Goal: Information Seeking & Learning: Find specific fact

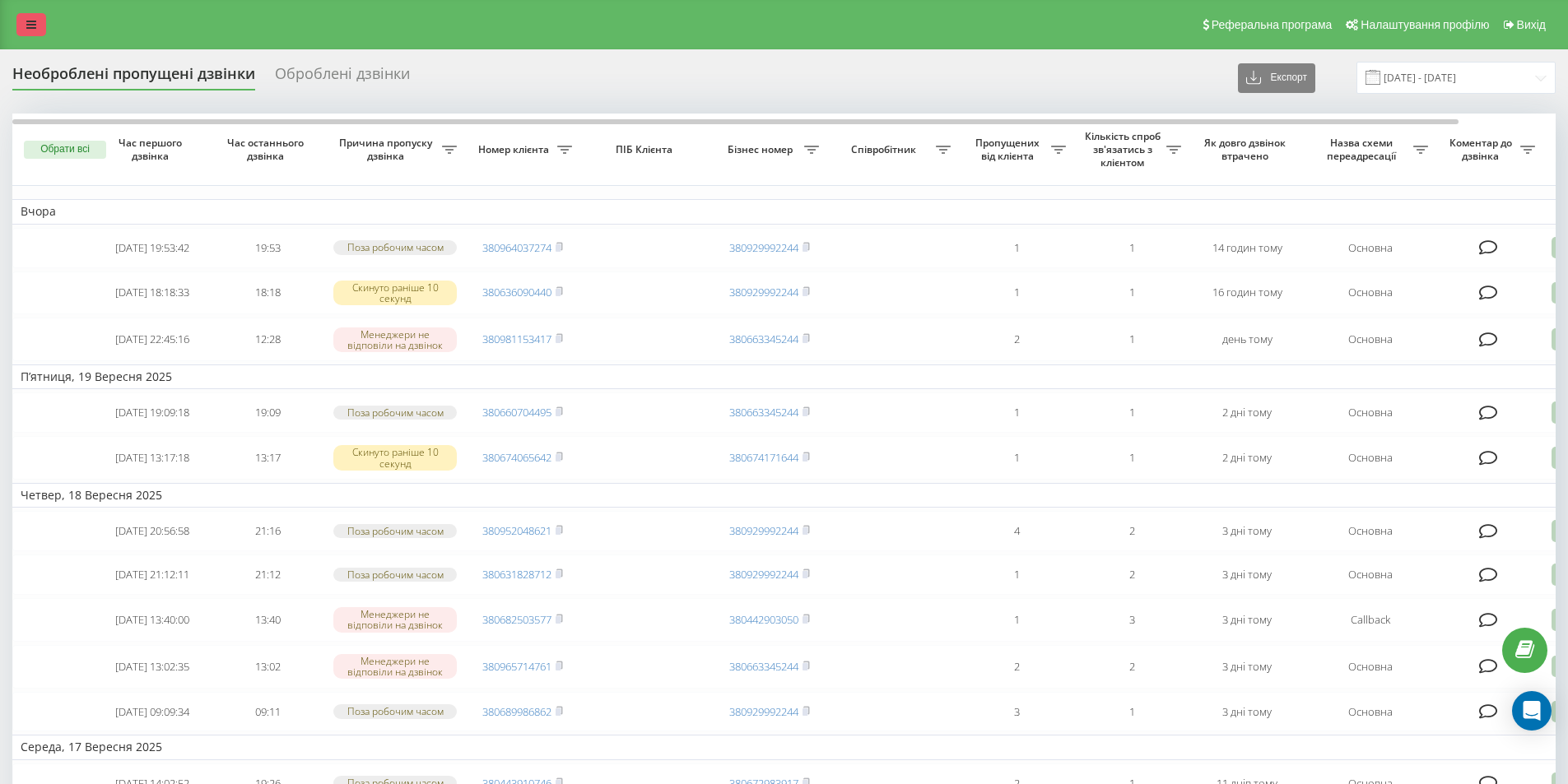
click at [28, 17] on link at bounding box center [30, 25] width 29 height 23
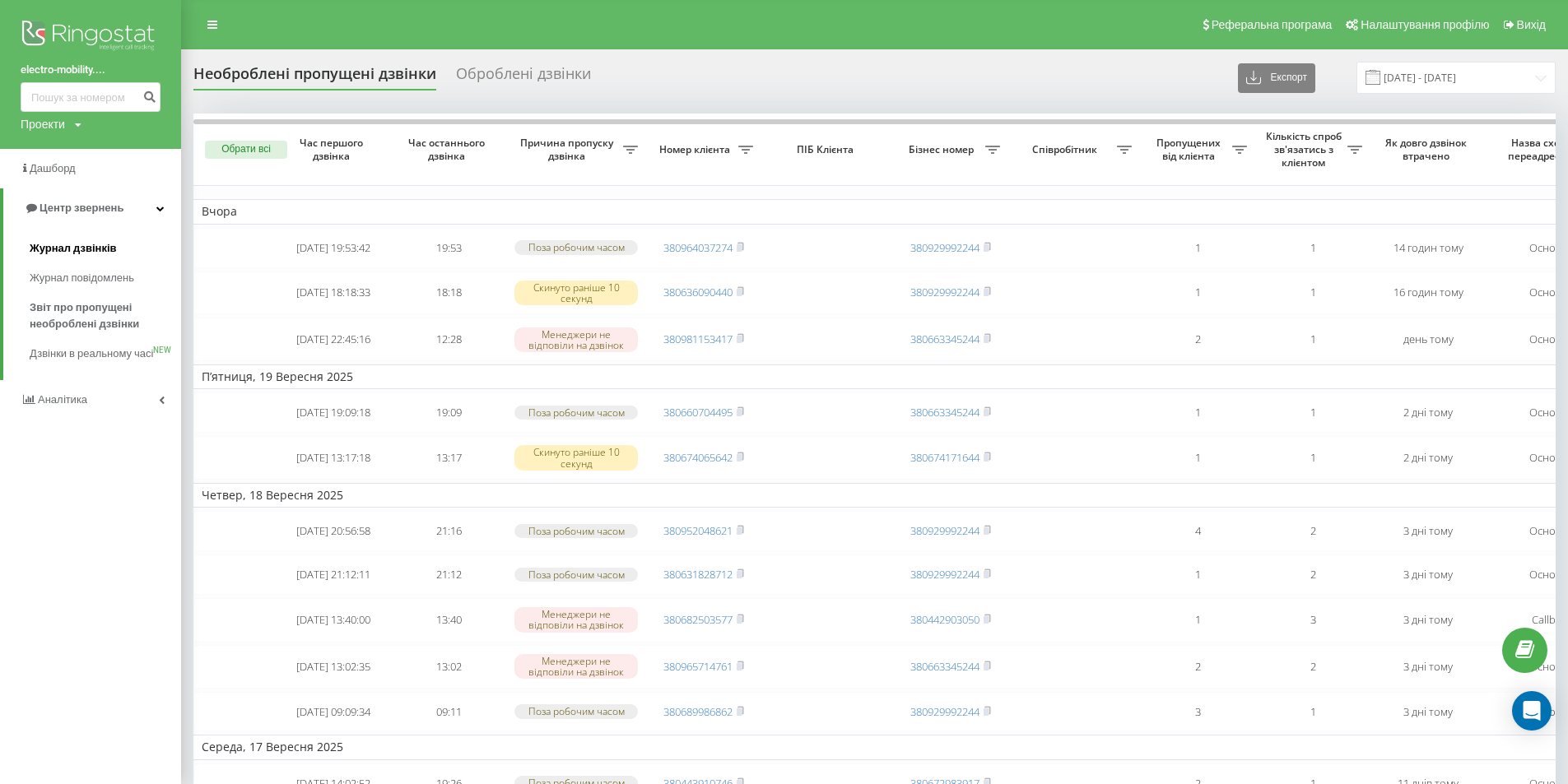
click at [98, 247] on span "Журнал дзвінків" at bounding box center [73, 247] width 87 height 16
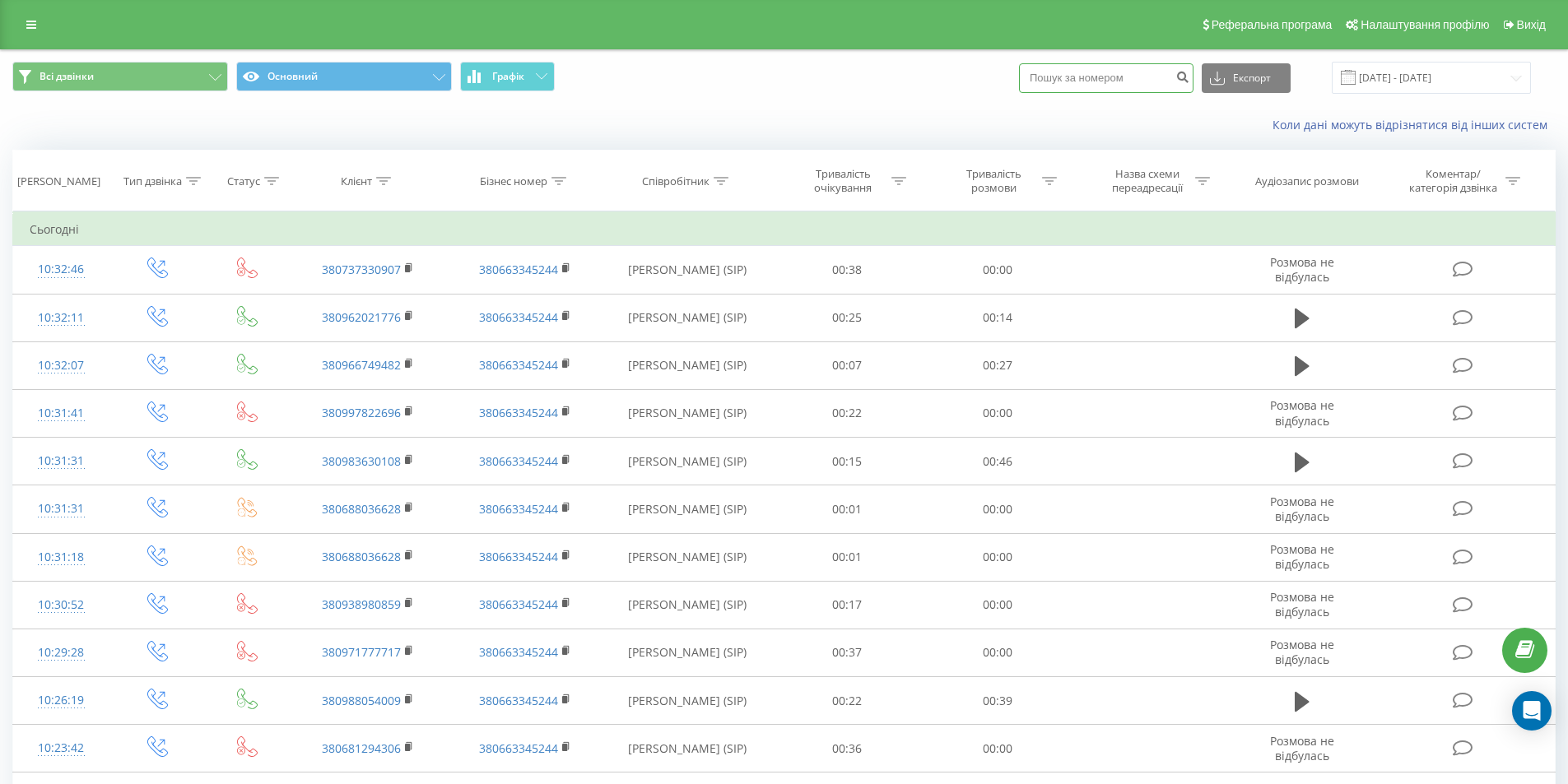
click at [1096, 69] on input at bounding box center [1106, 77] width 175 height 29
paste input "380970202920"
type input "380970202920"
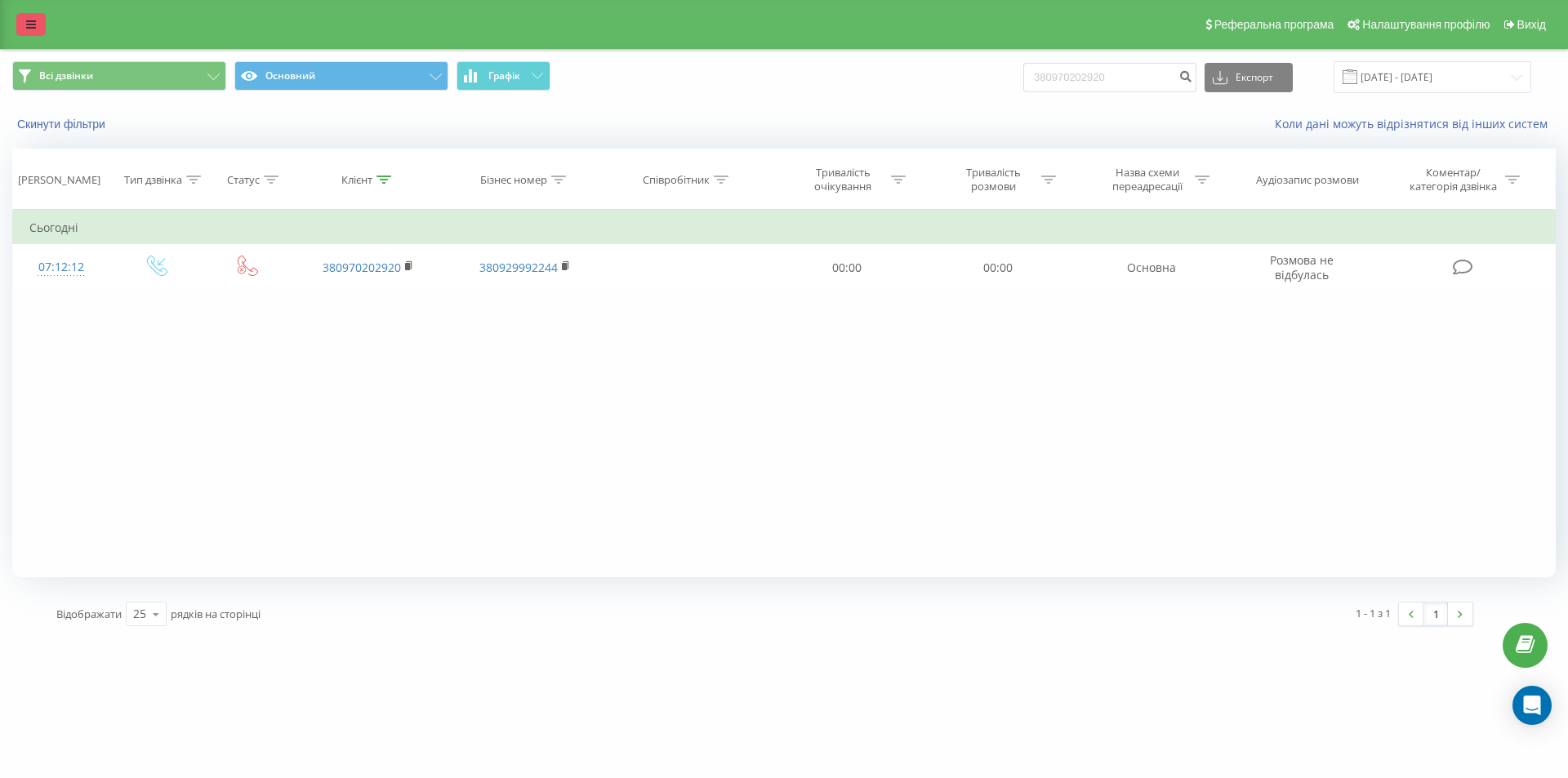
click at [38, 26] on link at bounding box center [30, 24] width 29 height 22
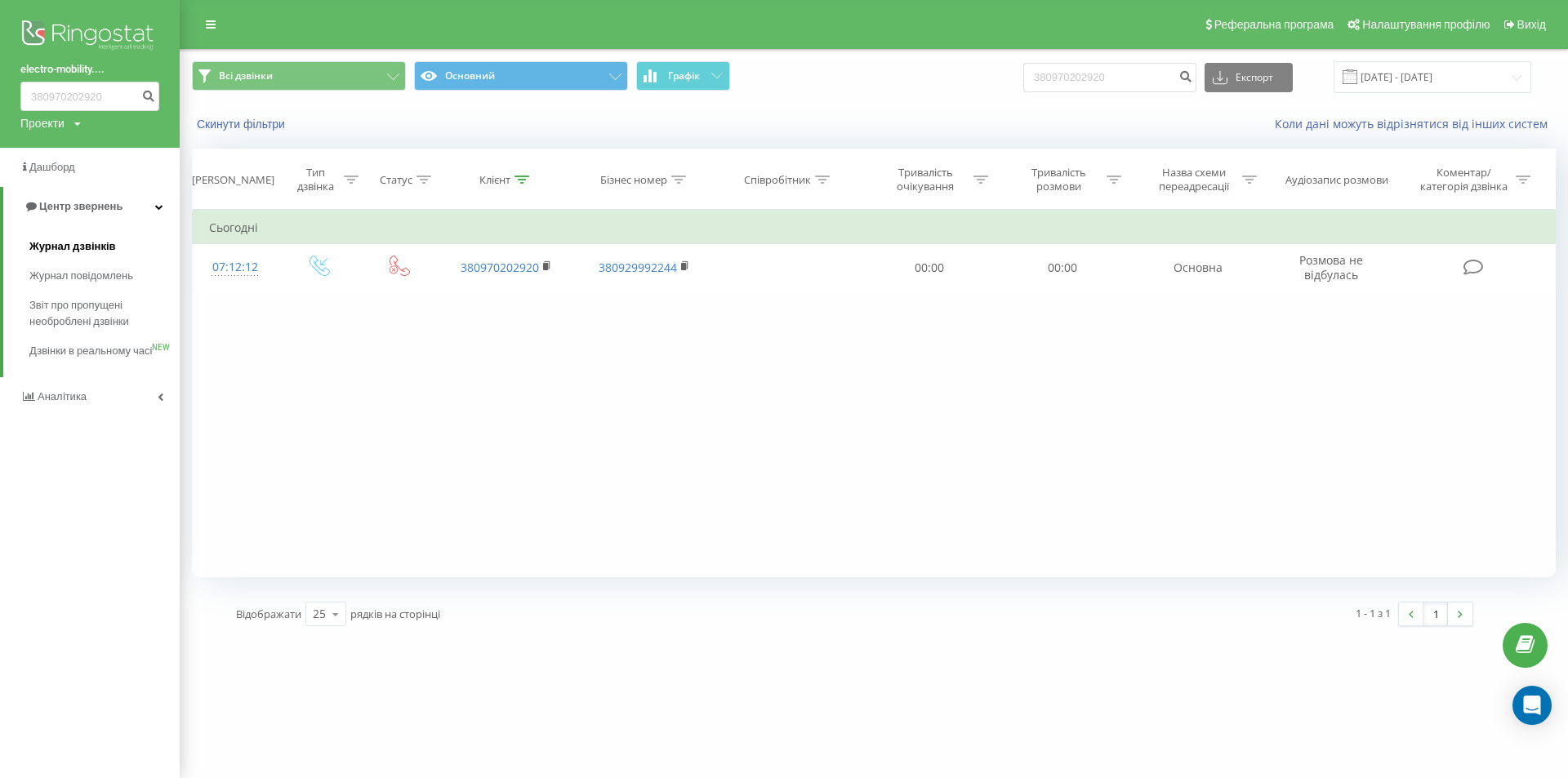
click at [95, 249] on span "Журнал дзвінків" at bounding box center [72, 246] width 86 height 16
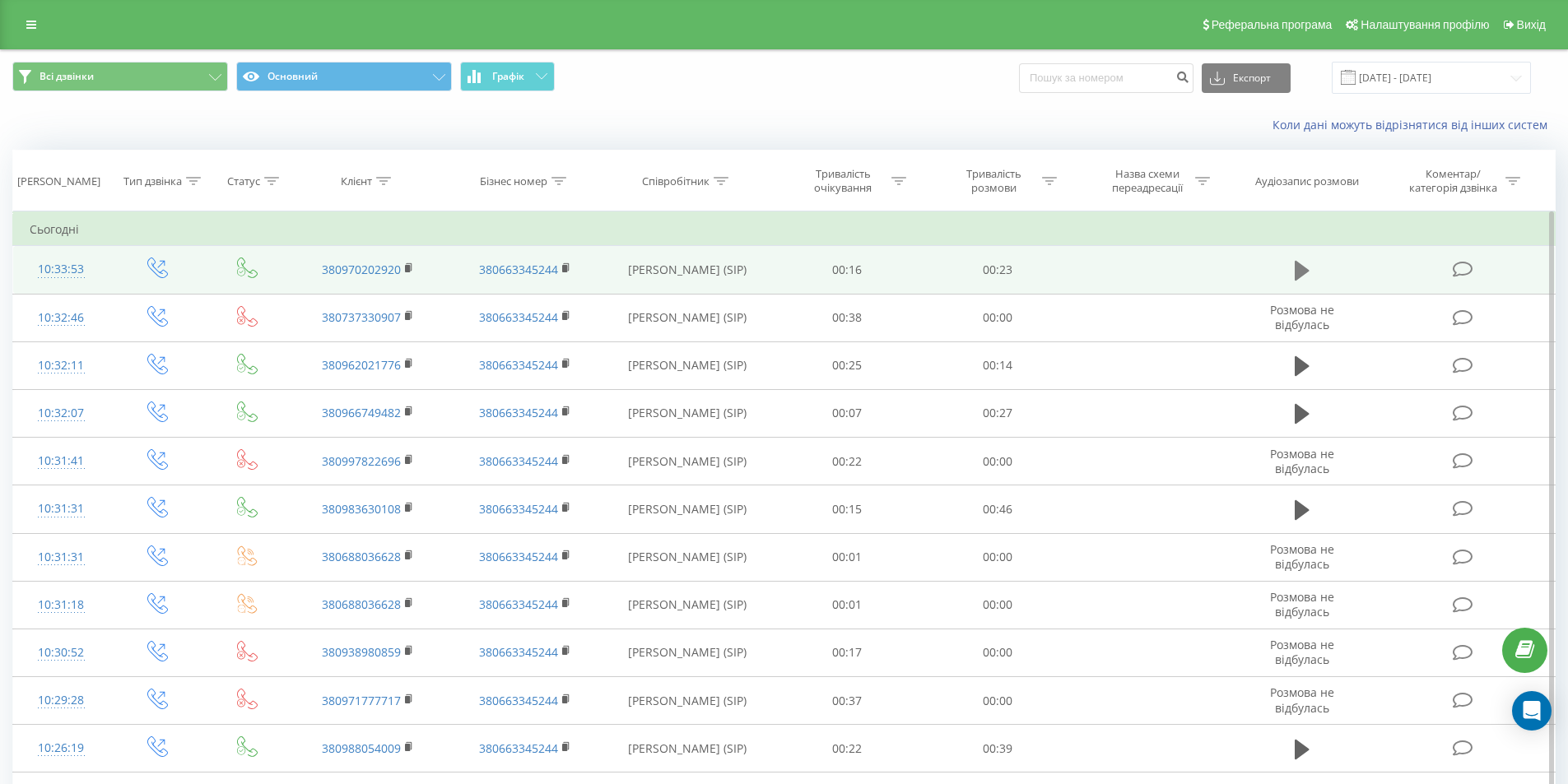
click at [1290, 276] on button at bounding box center [1301, 270] width 25 height 25
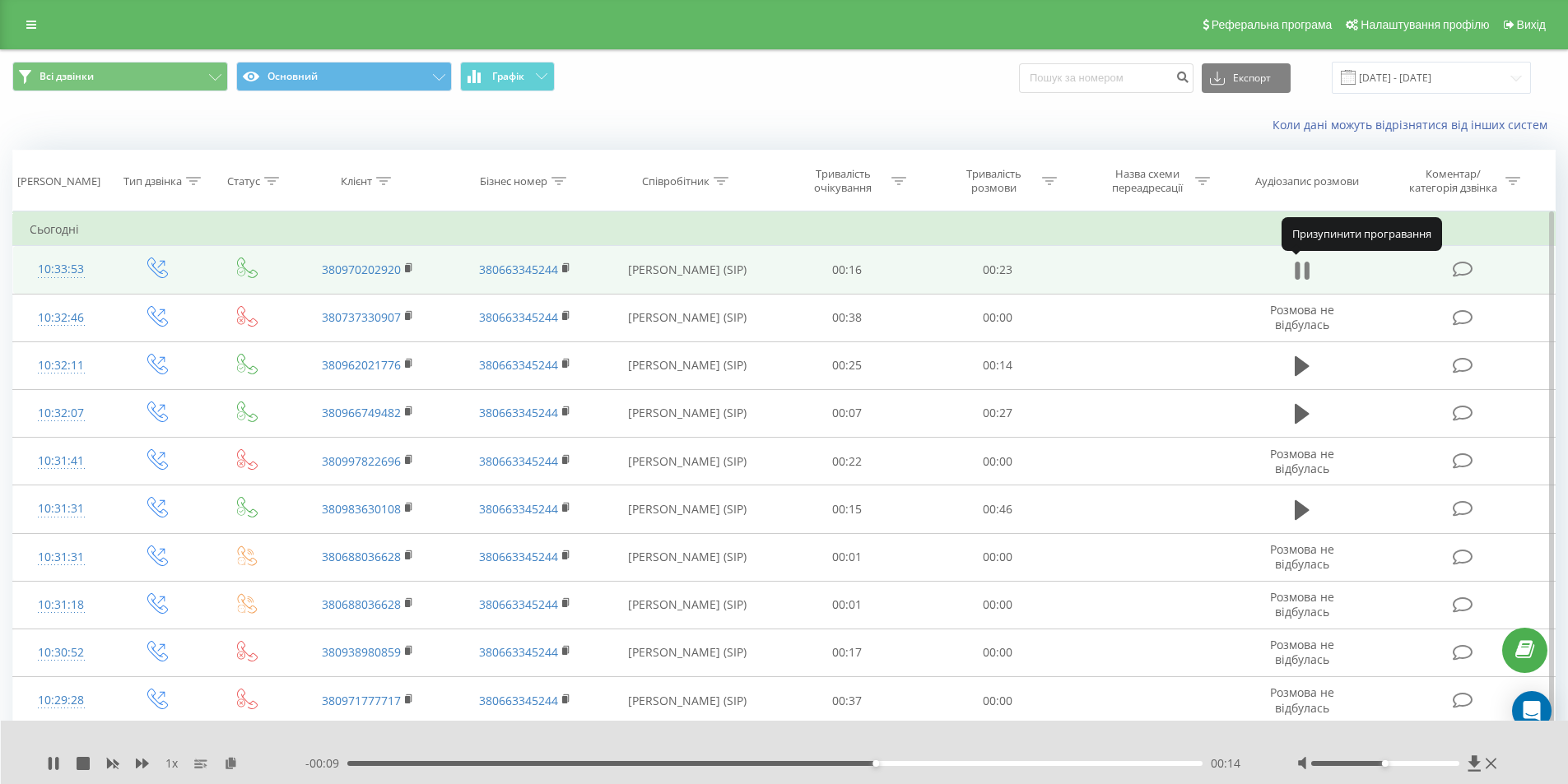
click at [1301, 277] on icon at bounding box center [1302, 270] width 15 height 23
click at [1153, 76] on input at bounding box center [1106, 77] width 175 height 29
paste input "380952048621"
type input "380952048621"
click at [1193, 67] on button "submit" at bounding box center [1182, 77] width 23 height 29
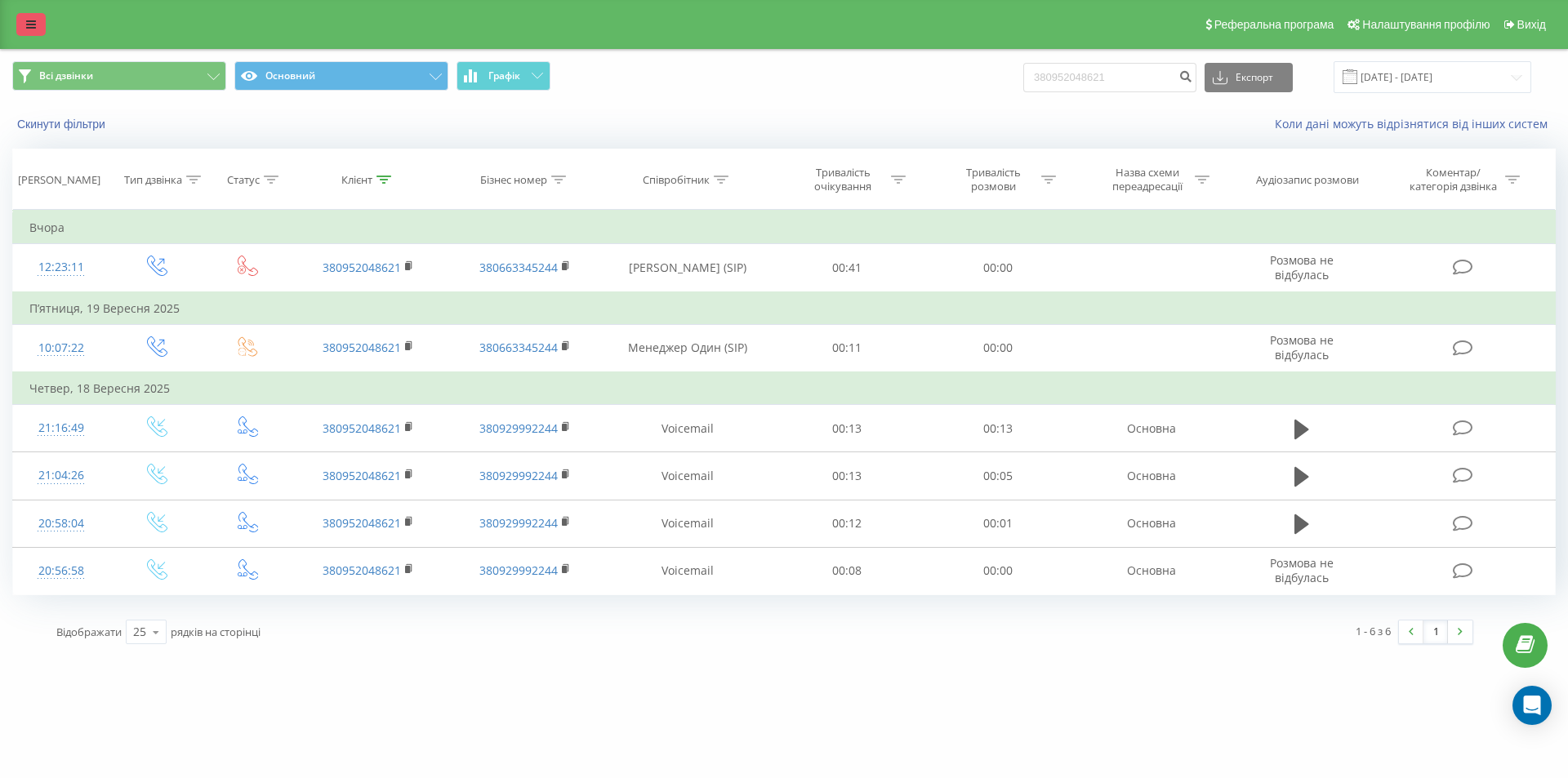
click at [35, 24] on icon at bounding box center [31, 24] width 9 height 11
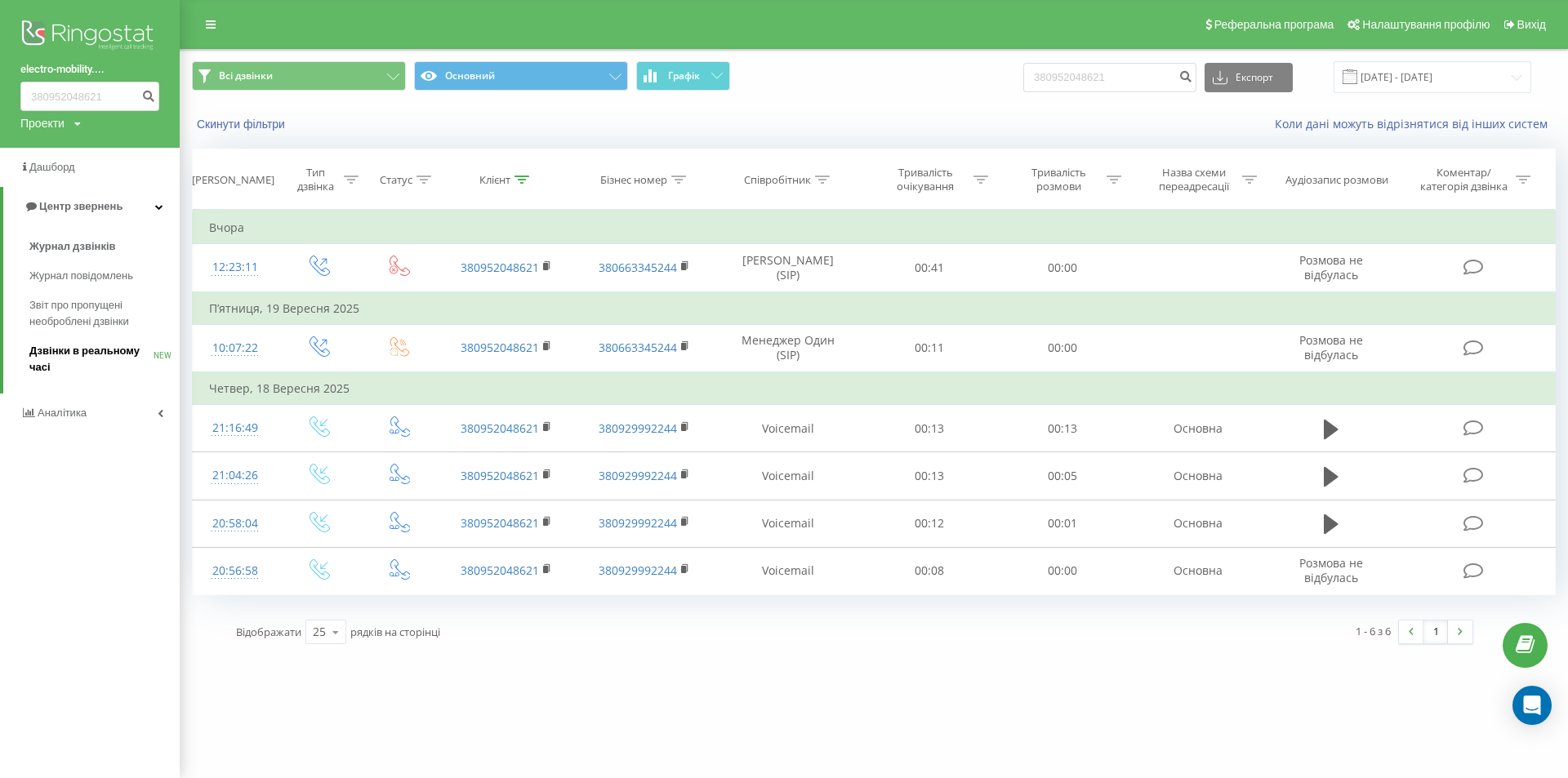
click at [70, 357] on span "Дзвінки в реальному часі" at bounding box center [91, 359] width 124 height 33
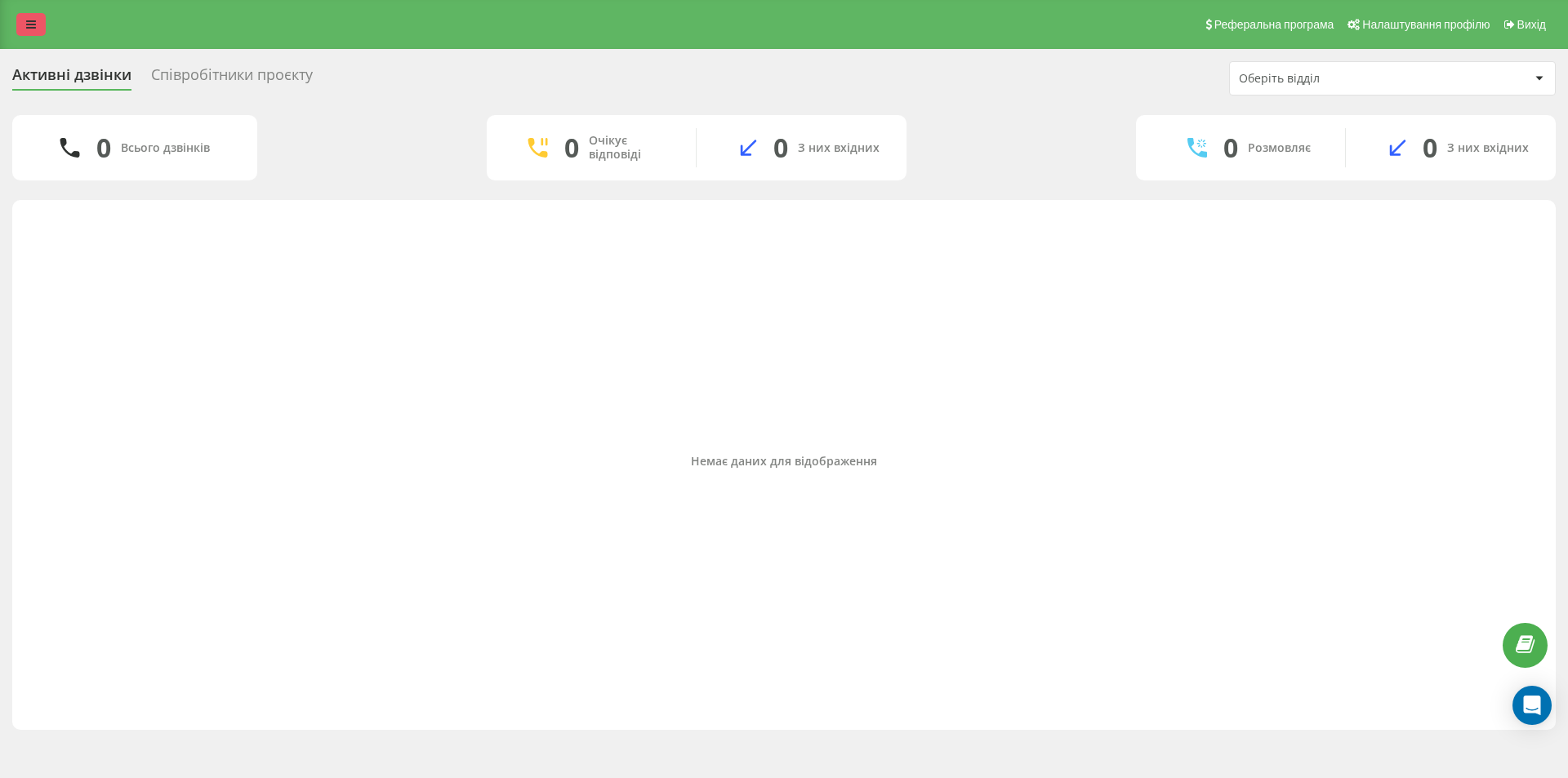
click at [27, 24] on icon at bounding box center [31, 24] width 9 height 11
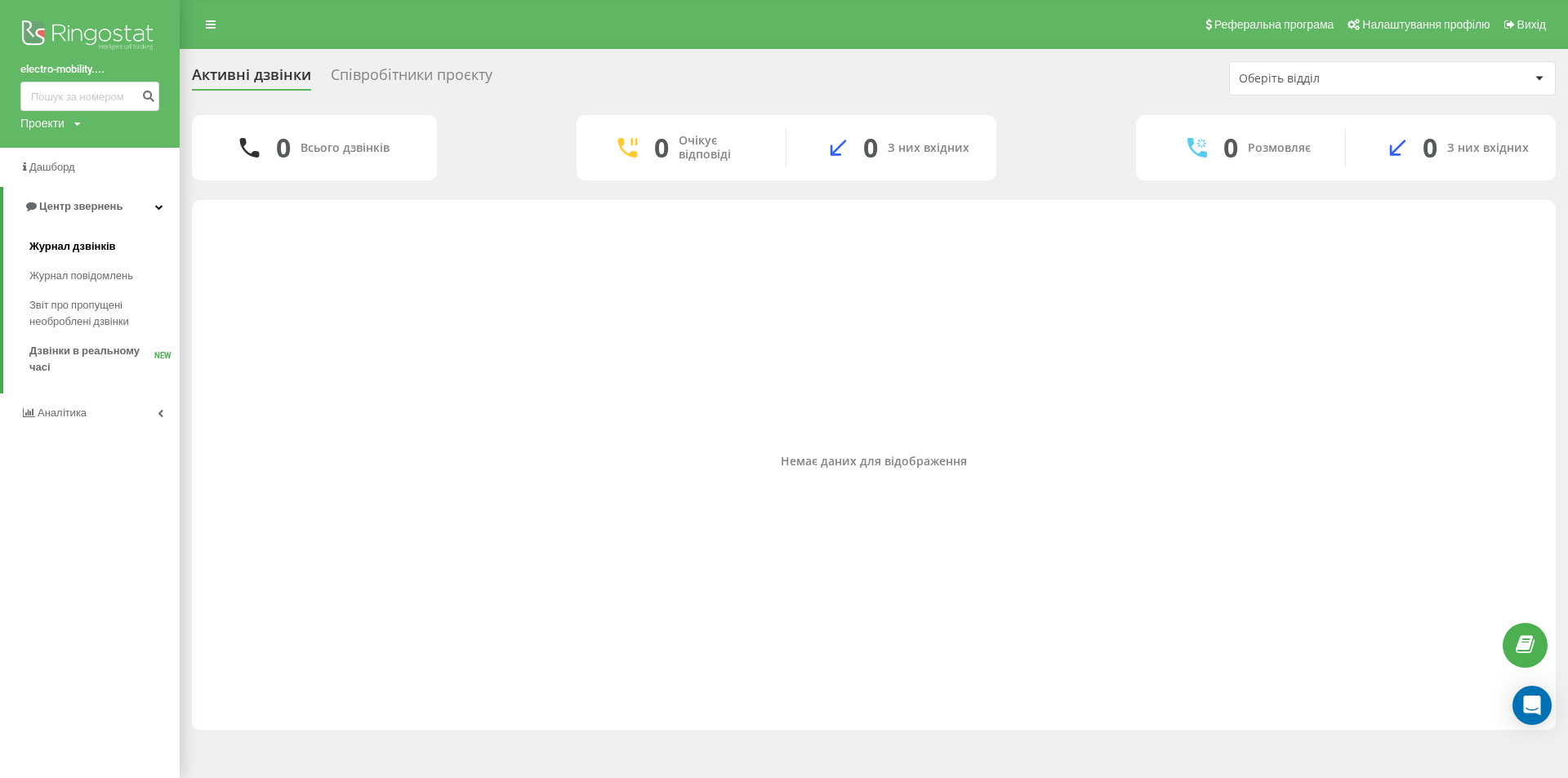
click at [83, 256] on link "Журнал дзвінків" at bounding box center [104, 246] width 150 height 29
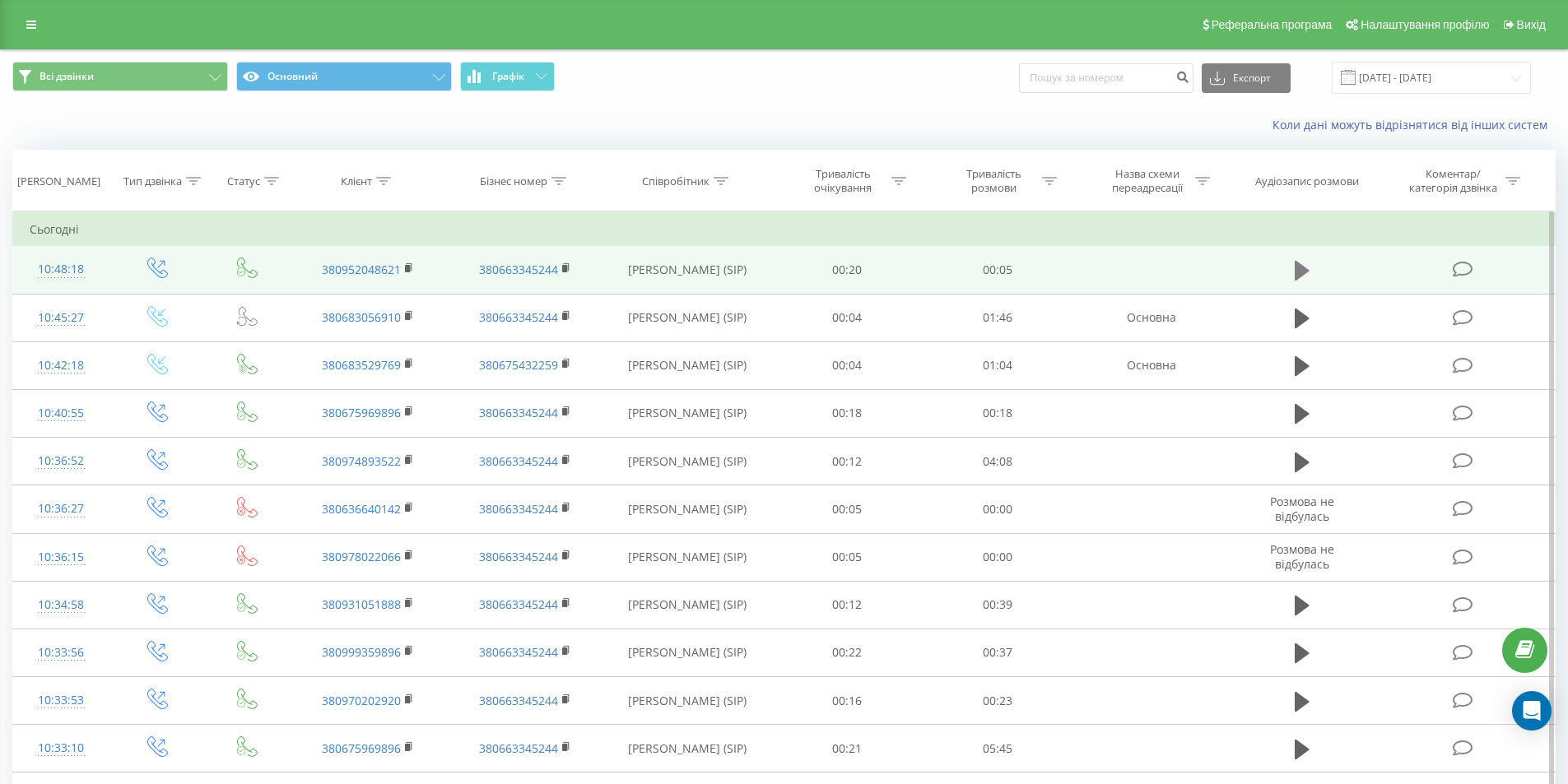
click at [1300, 274] on icon at bounding box center [1302, 270] width 15 height 20
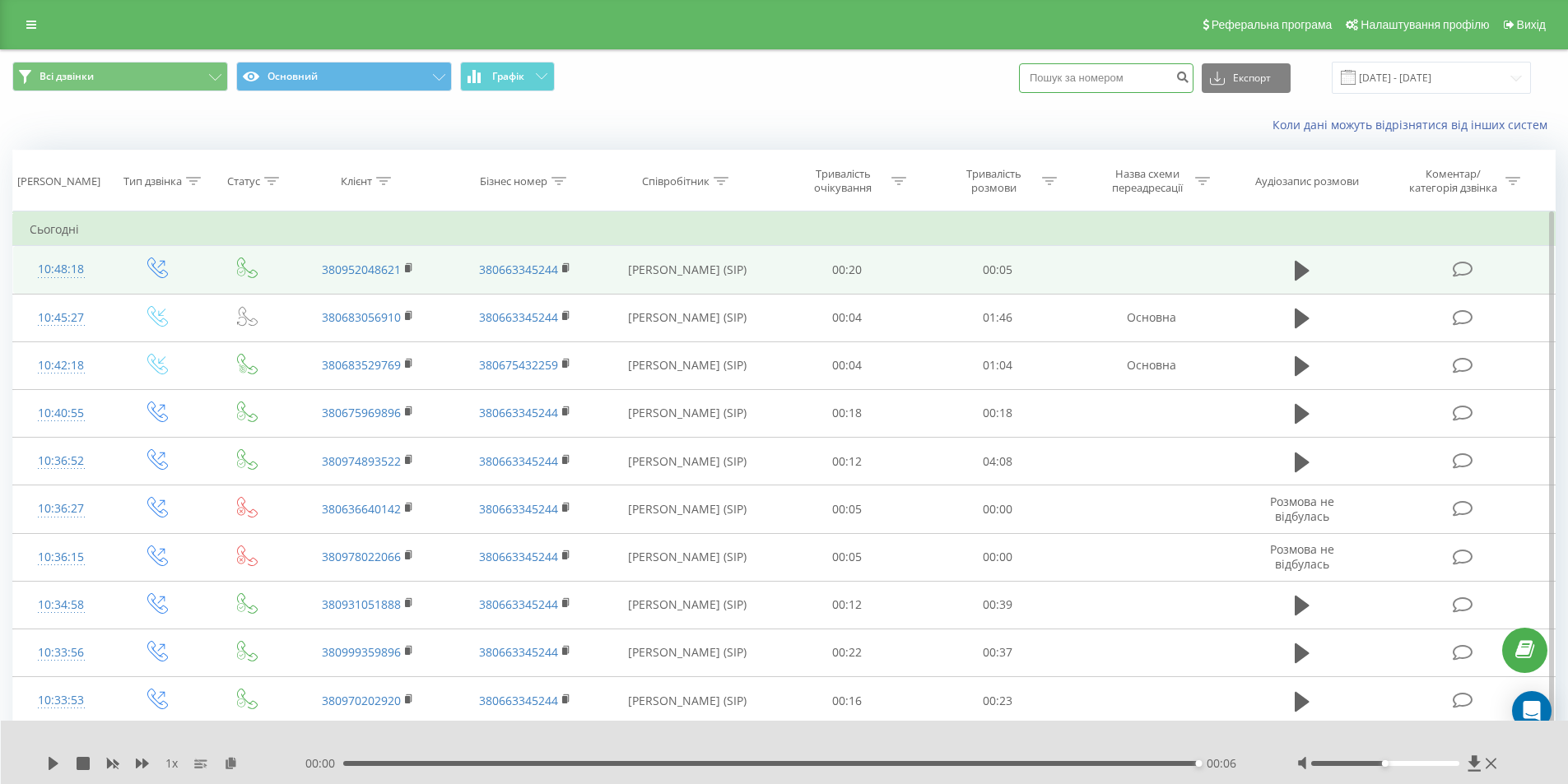
click at [1129, 78] on input at bounding box center [1106, 77] width 175 height 29
paste input "380631828712"
type input "380631828712"
click at [1193, 85] on button "submit" at bounding box center [1182, 77] width 23 height 29
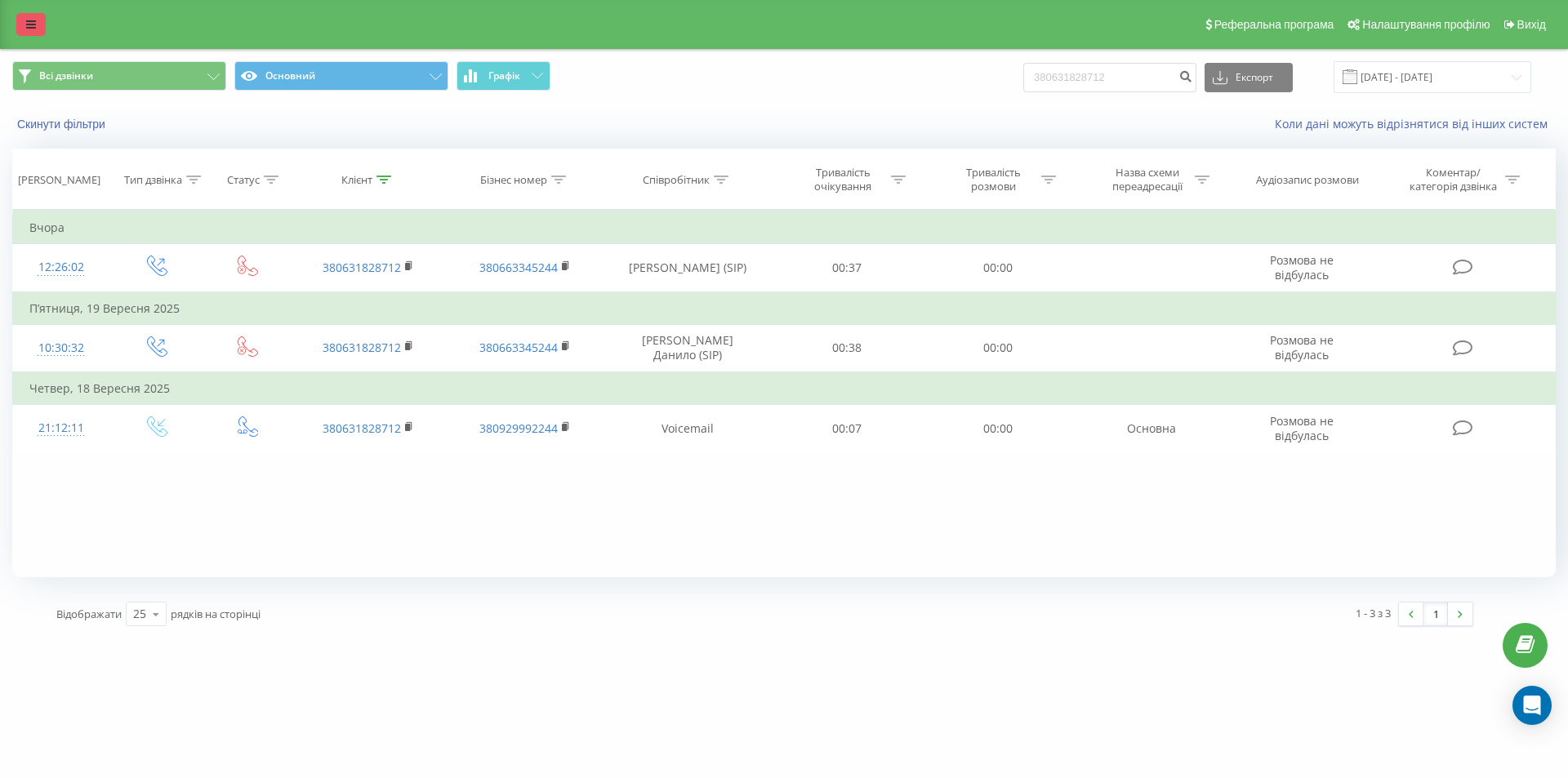
click at [38, 34] on link at bounding box center [30, 24] width 29 height 22
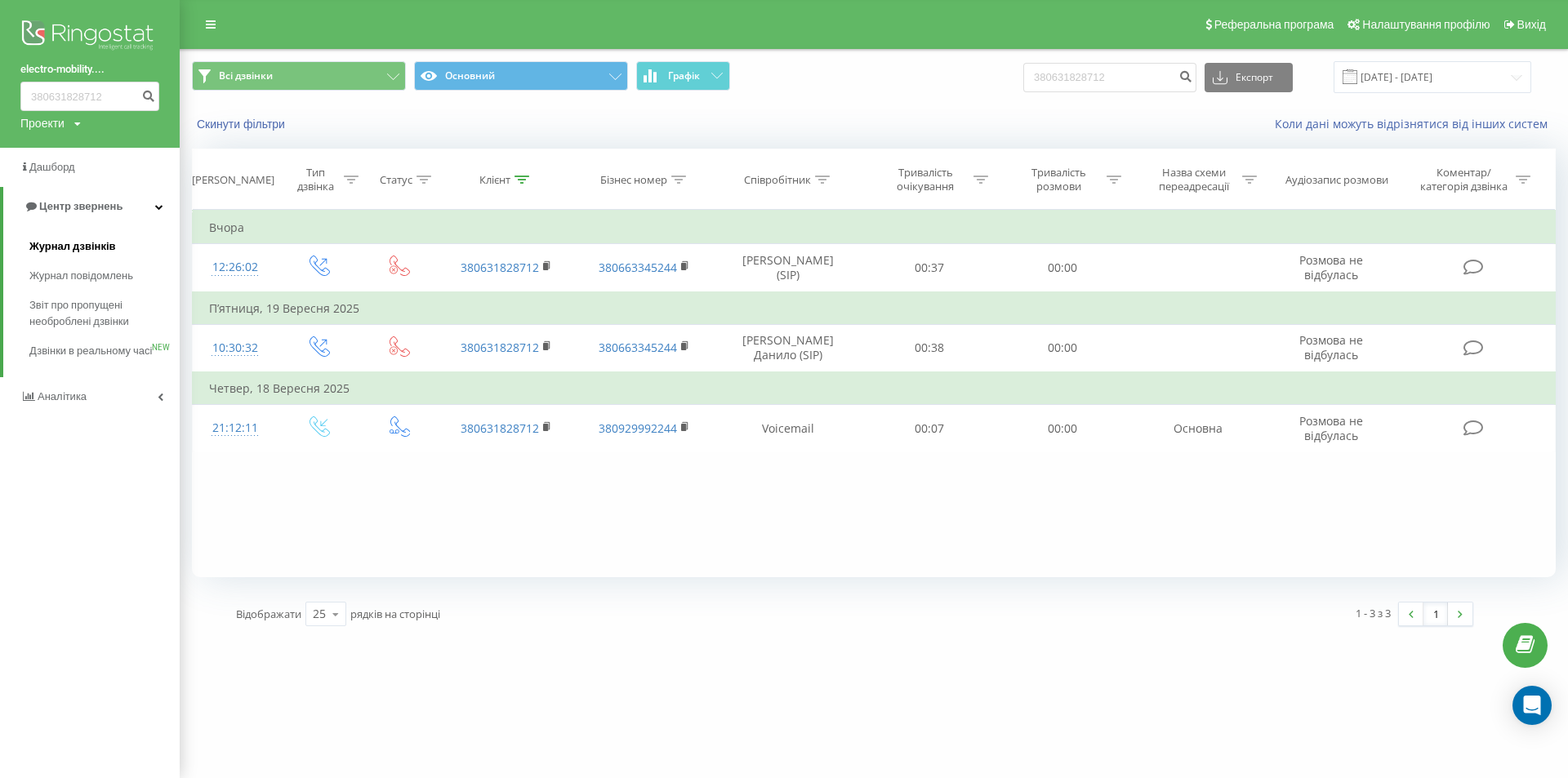
click at [61, 248] on span "Журнал дзвінків" at bounding box center [72, 246] width 86 height 16
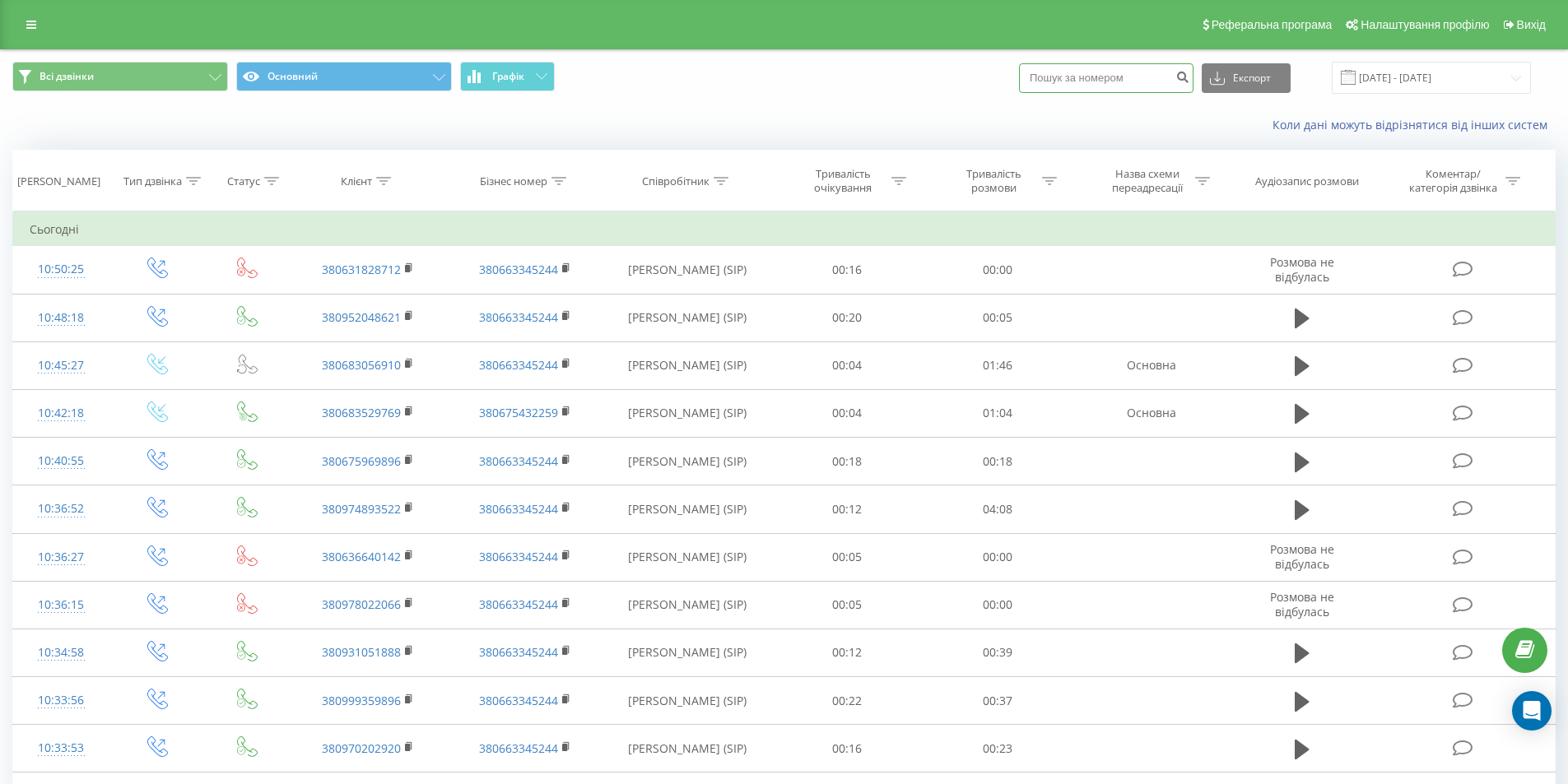
click at [1096, 78] on input at bounding box center [1106, 77] width 175 height 29
paste input "380979177833"
type input "380979177833"
click at [1189, 73] on icon "submit" at bounding box center [1181, 75] width 14 height 9
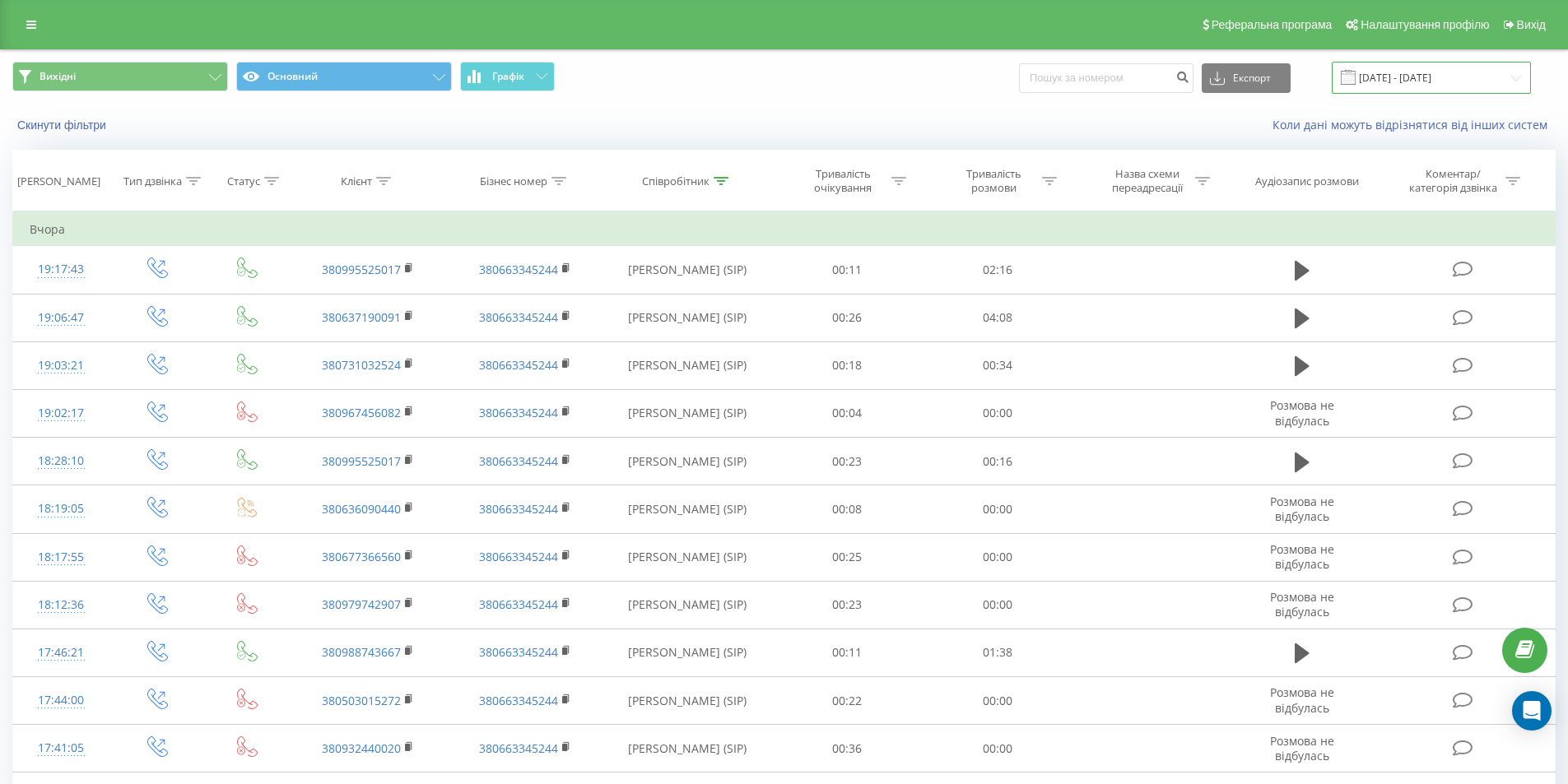
click at [1475, 79] on input "[DATE] - [DATE]" at bounding box center [1431, 77] width 199 height 32
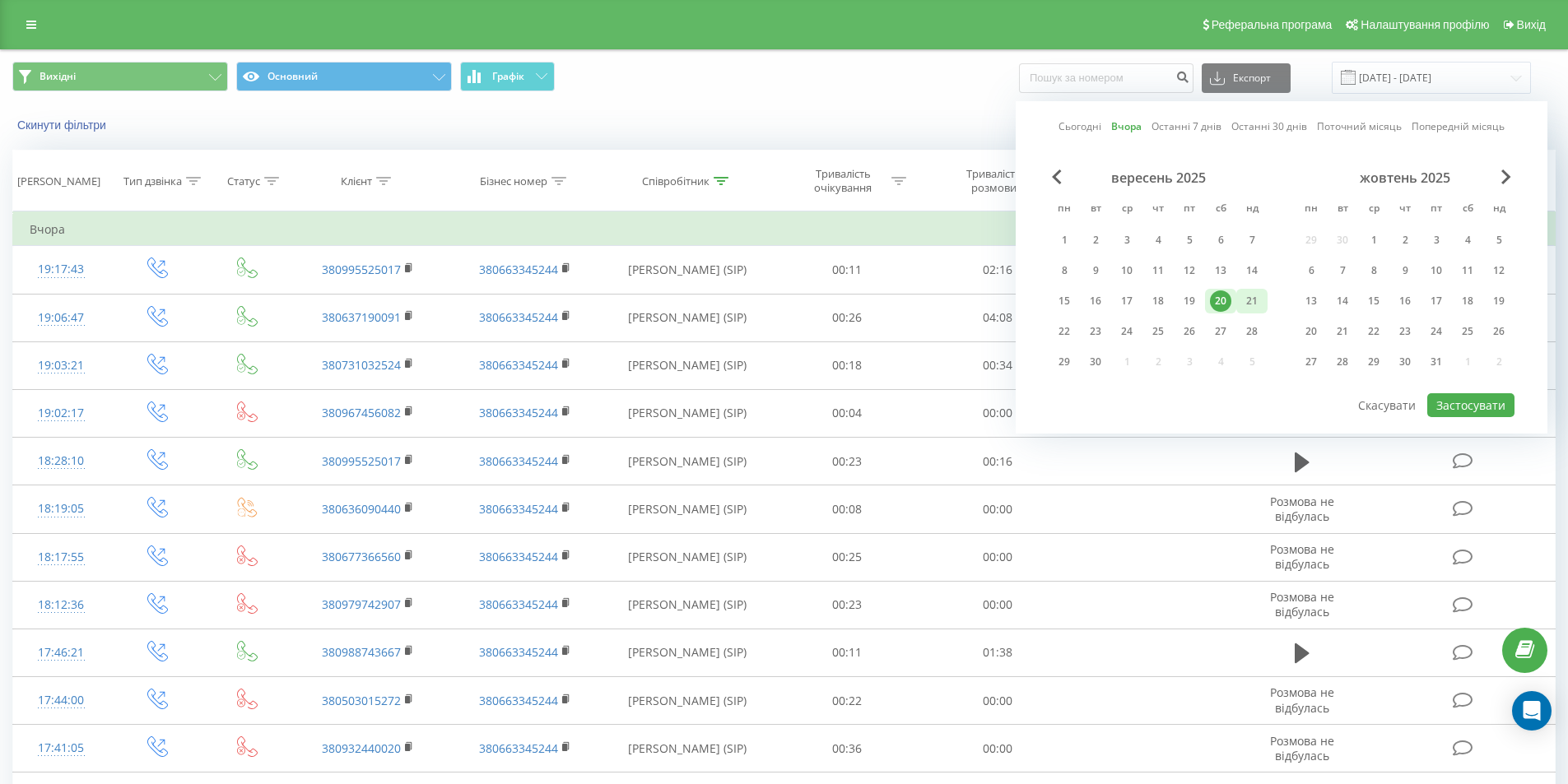
click at [1256, 301] on div "21" at bounding box center [1251, 300] width 22 height 22
click at [1480, 399] on button "Застосувати" at bounding box center [1471, 404] width 87 height 24
type input "[DATE] - [DATE]"
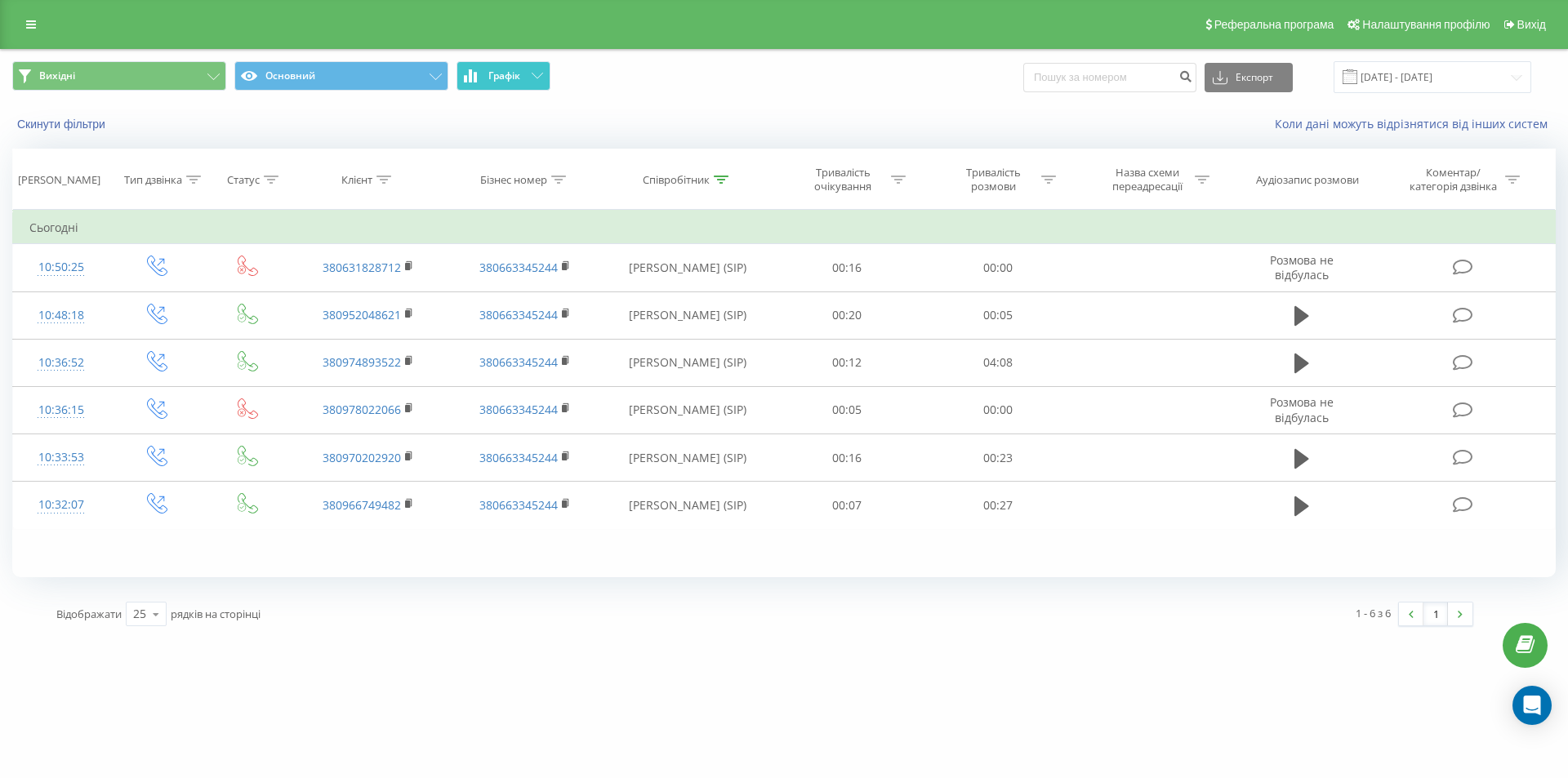
click at [515, 77] on span "Графік" at bounding box center [505, 76] width 32 height 11
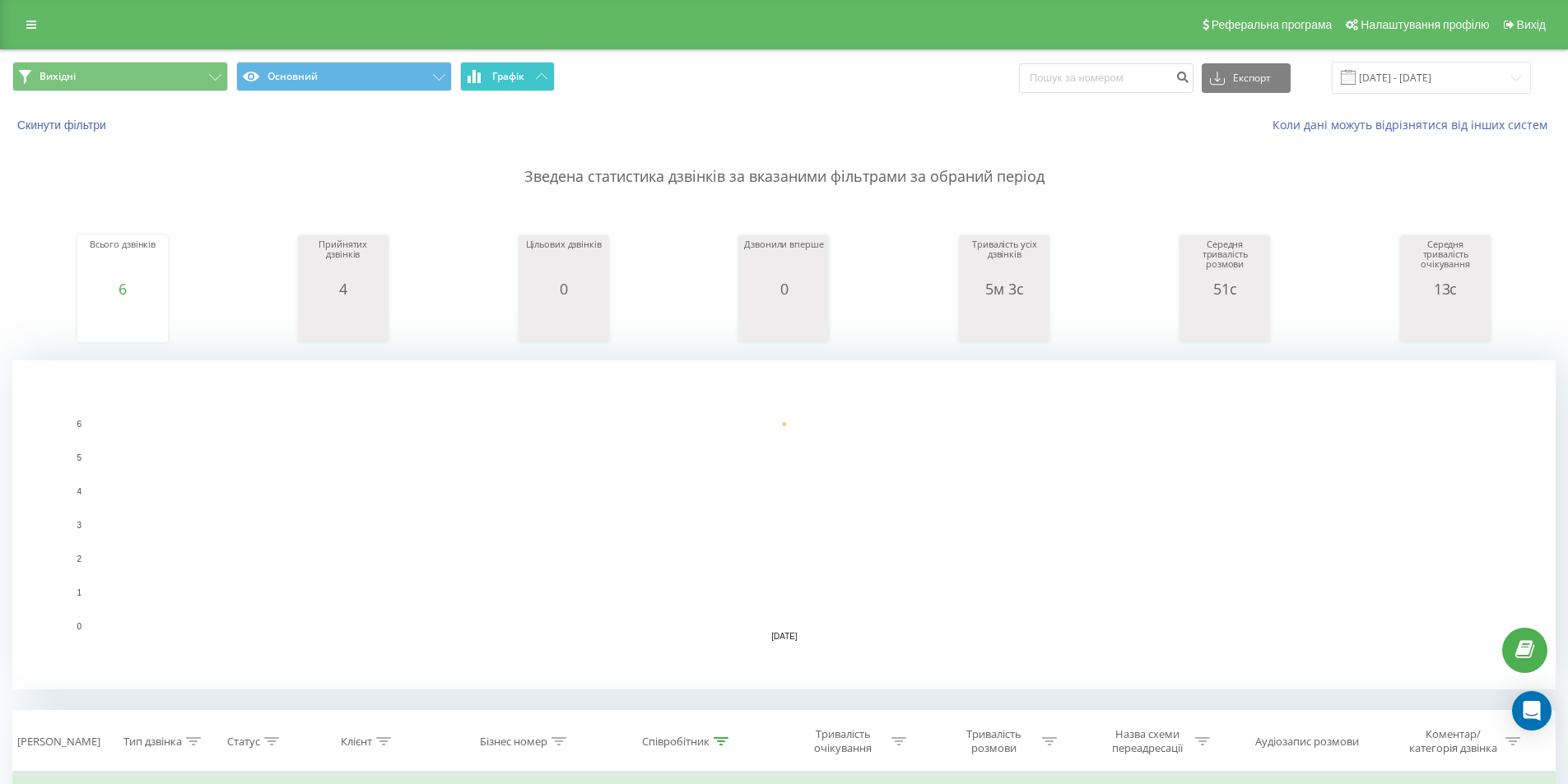
click at [519, 77] on span "Графік" at bounding box center [508, 77] width 32 height 11
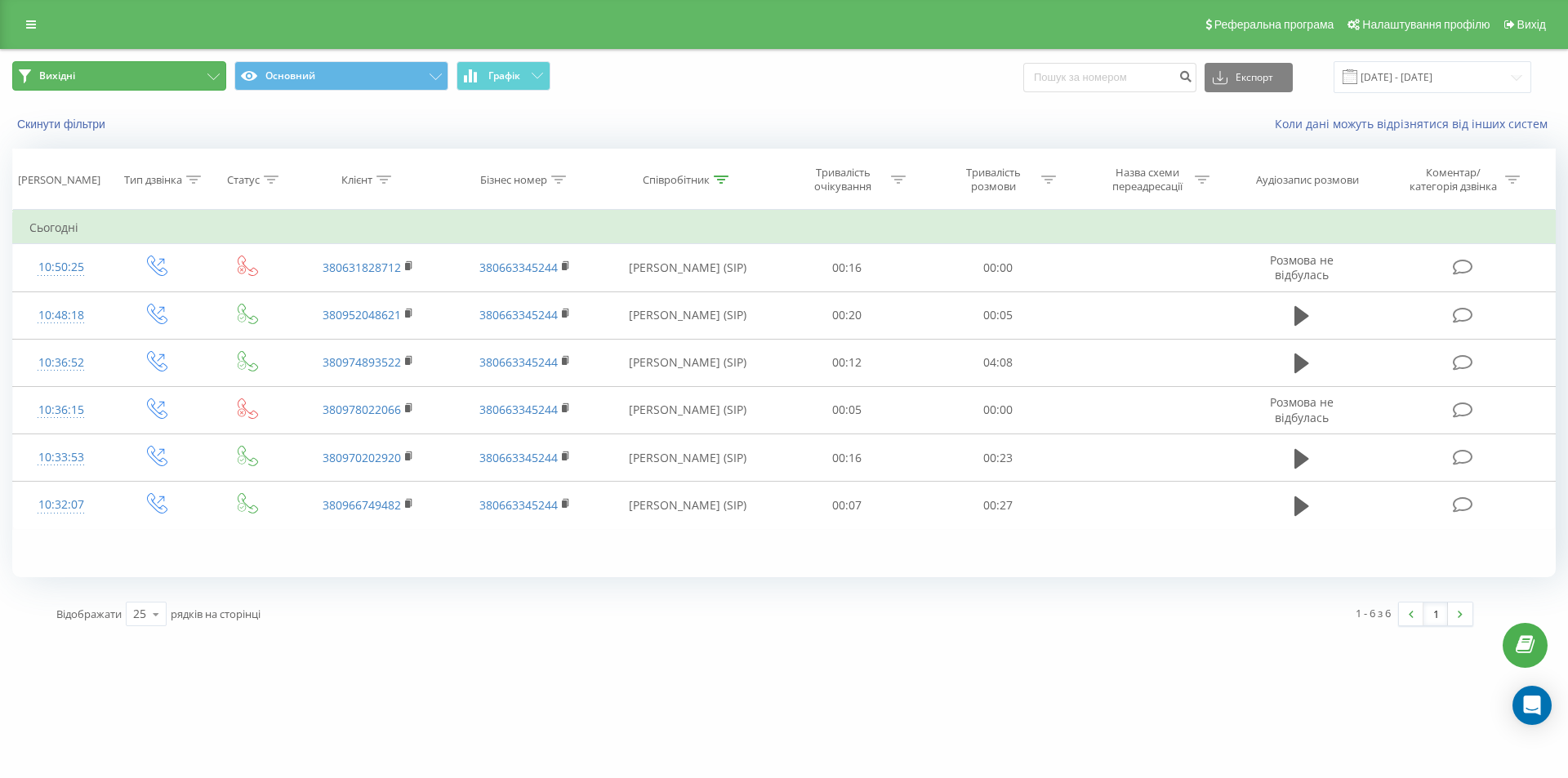
click at [175, 67] on button "Вихідні" at bounding box center [119, 75] width 214 height 29
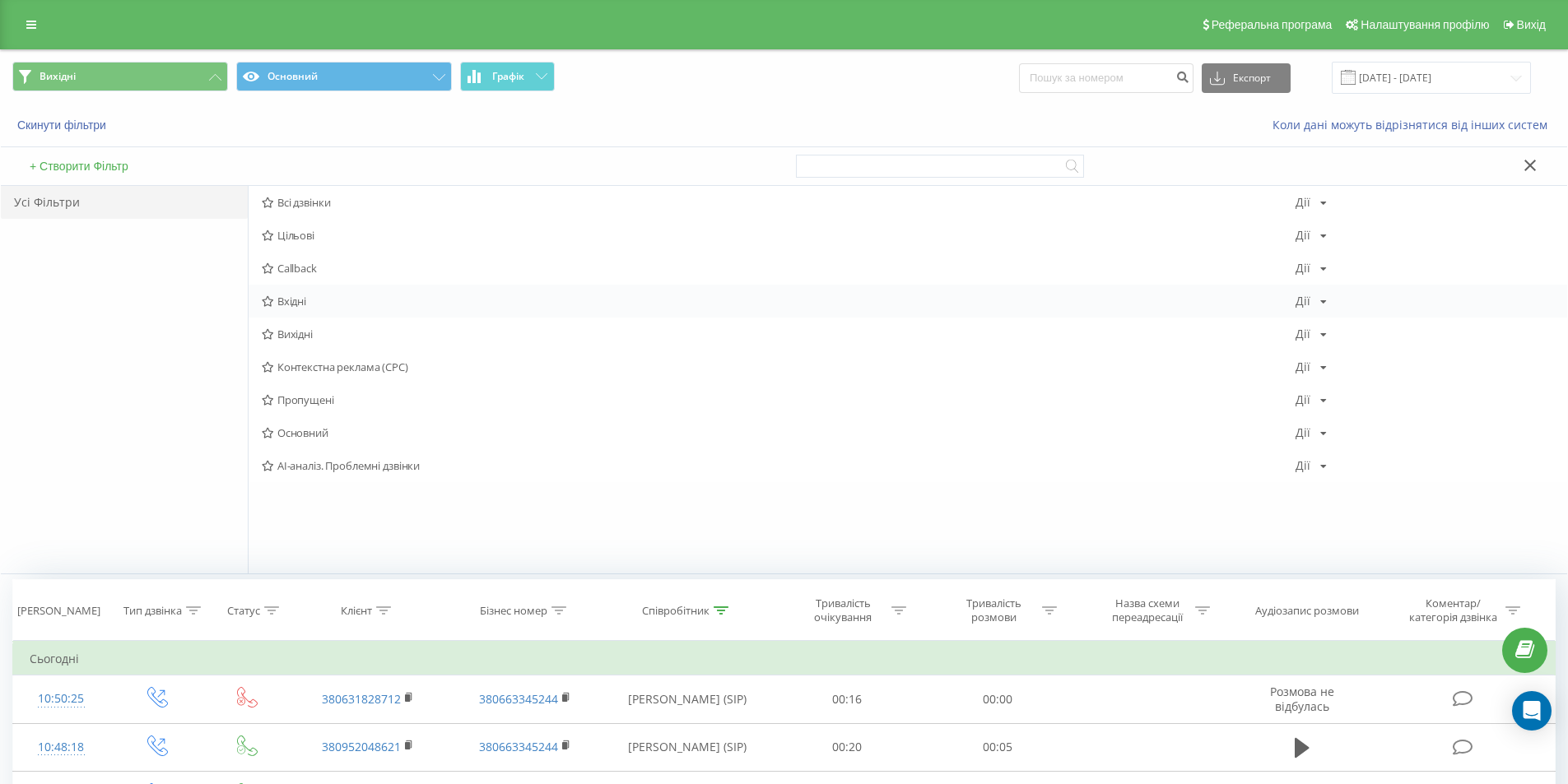
click at [333, 305] on span "Вхідні" at bounding box center [779, 301] width 1034 height 11
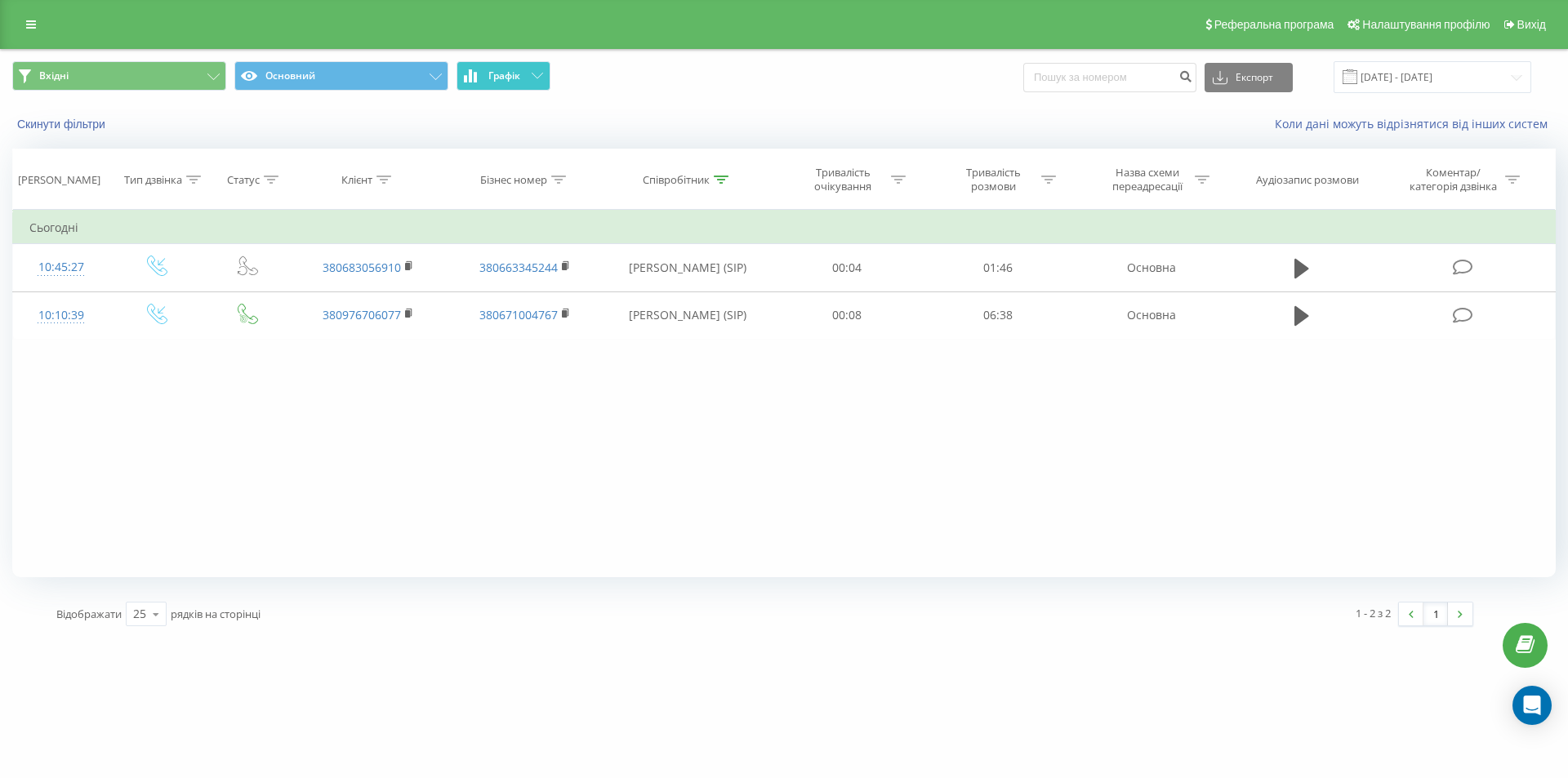
click at [534, 76] on icon at bounding box center [537, 75] width 11 height 6
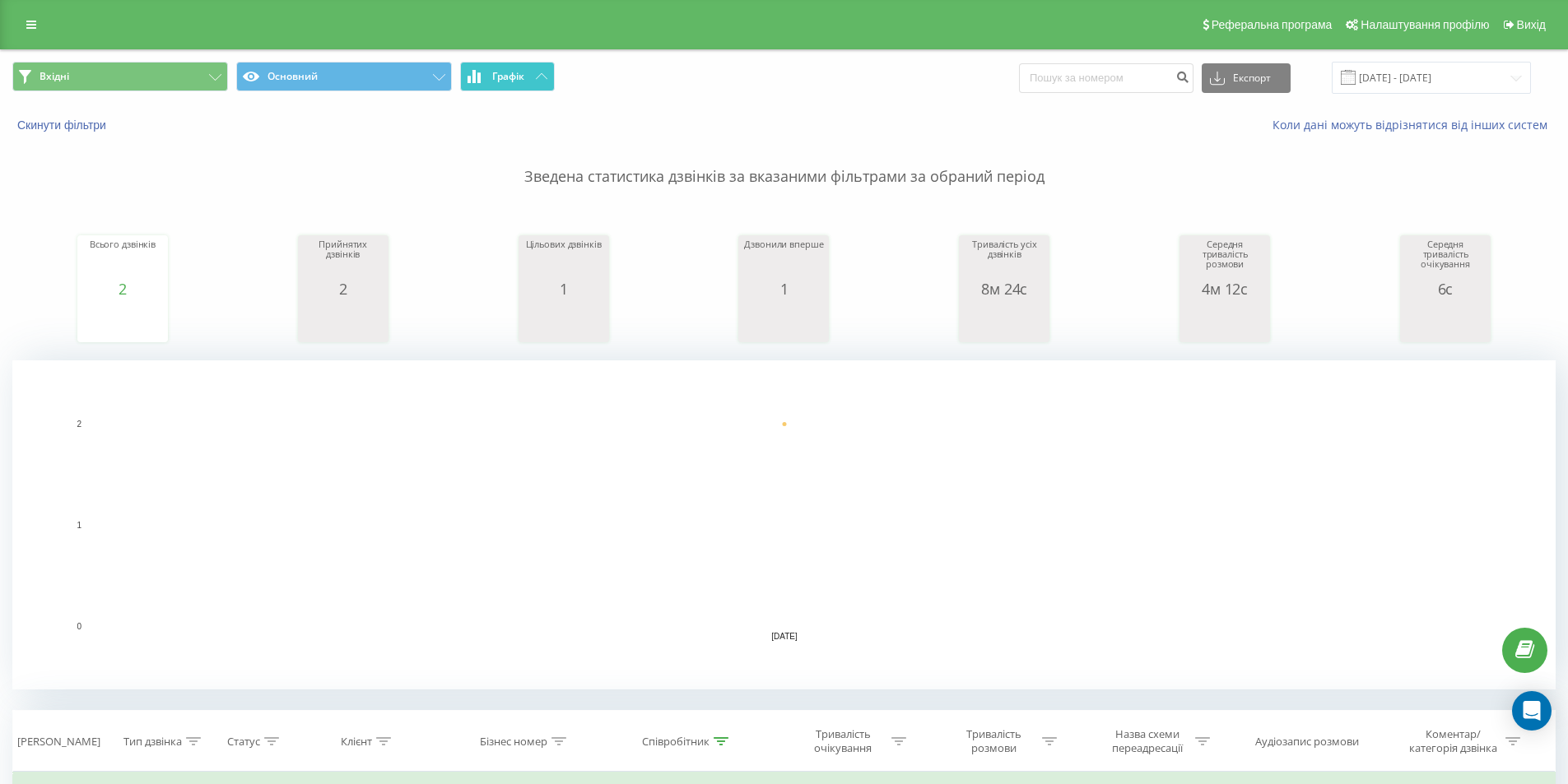
click at [538, 77] on icon at bounding box center [542, 76] width 11 height 6
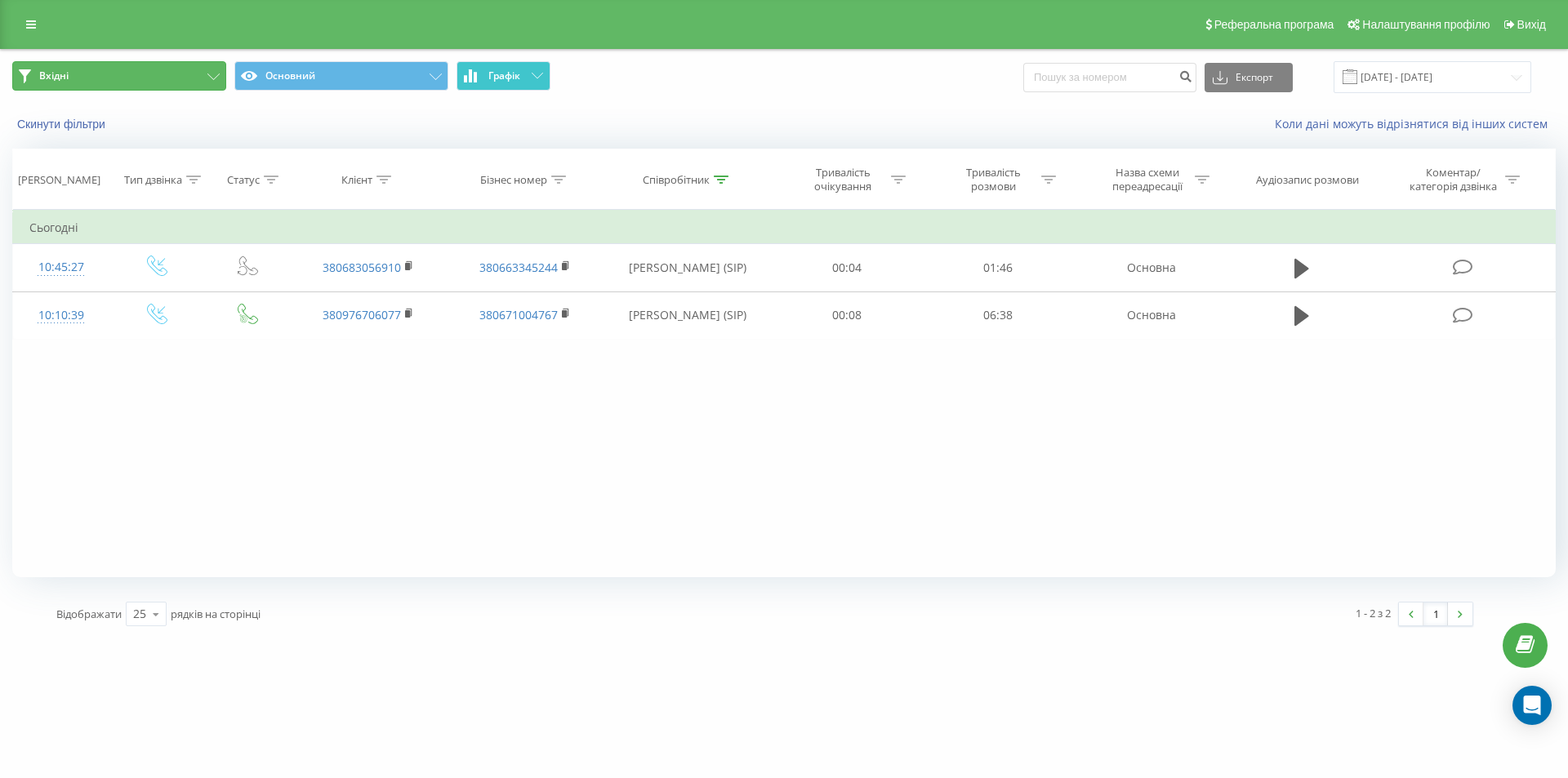
click at [176, 82] on button "Вхідні" at bounding box center [119, 75] width 214 height 29
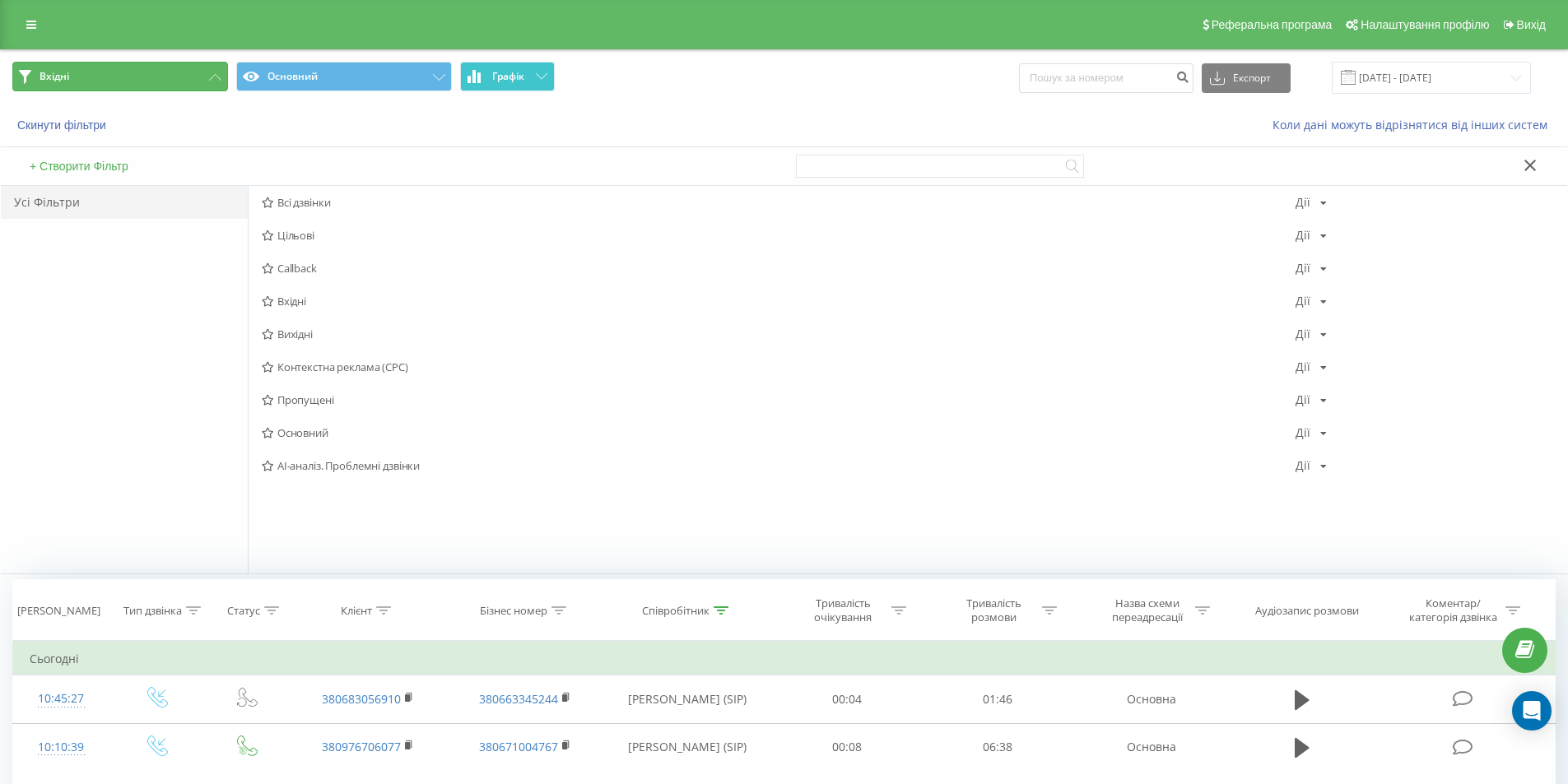
click at [214, 76] on icon at bounding box center [215, 77] width 12 height 7
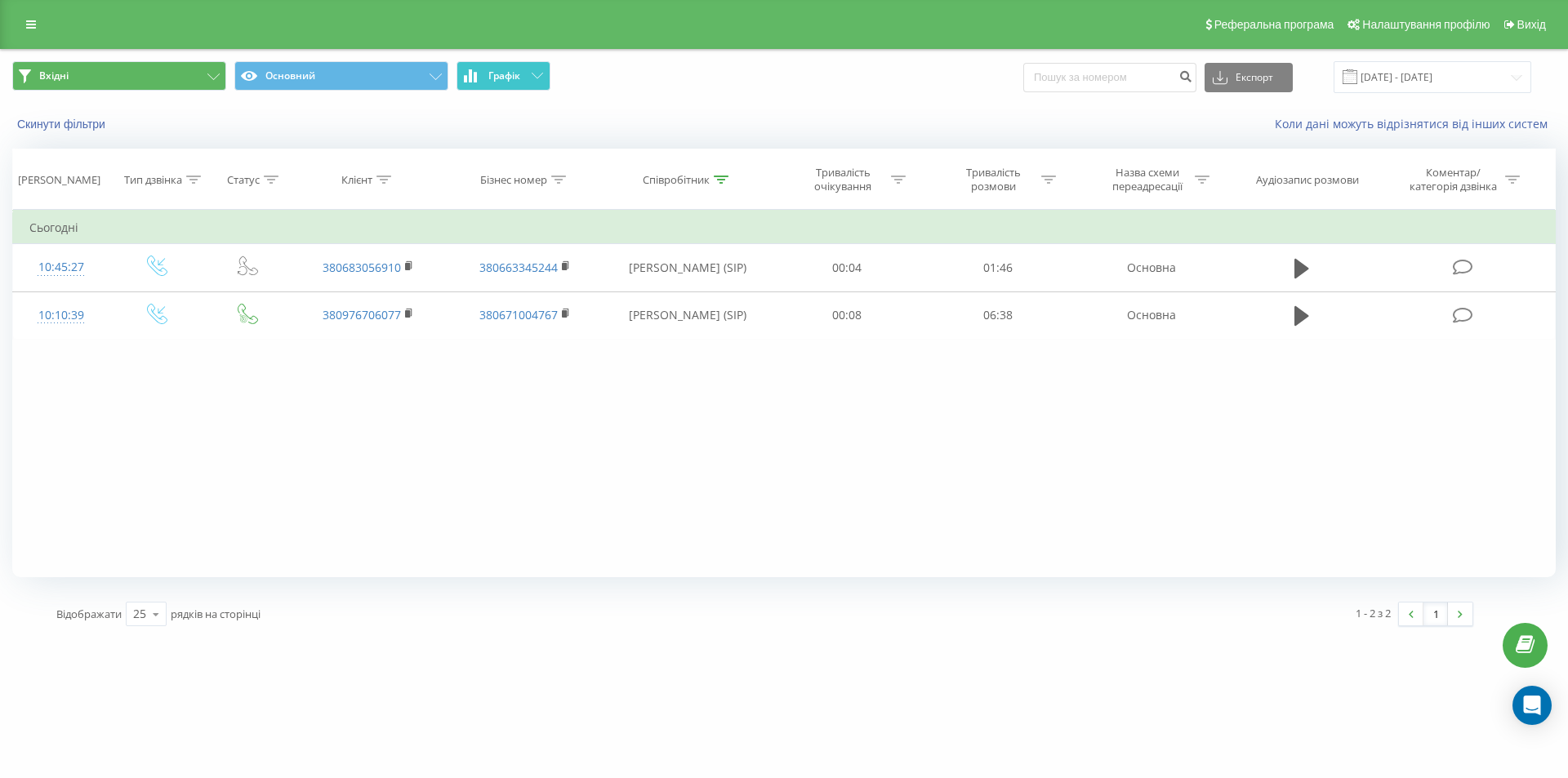
click at [512, 81] on span "Графік" at bounding box center [505, 76] width 32 height 11
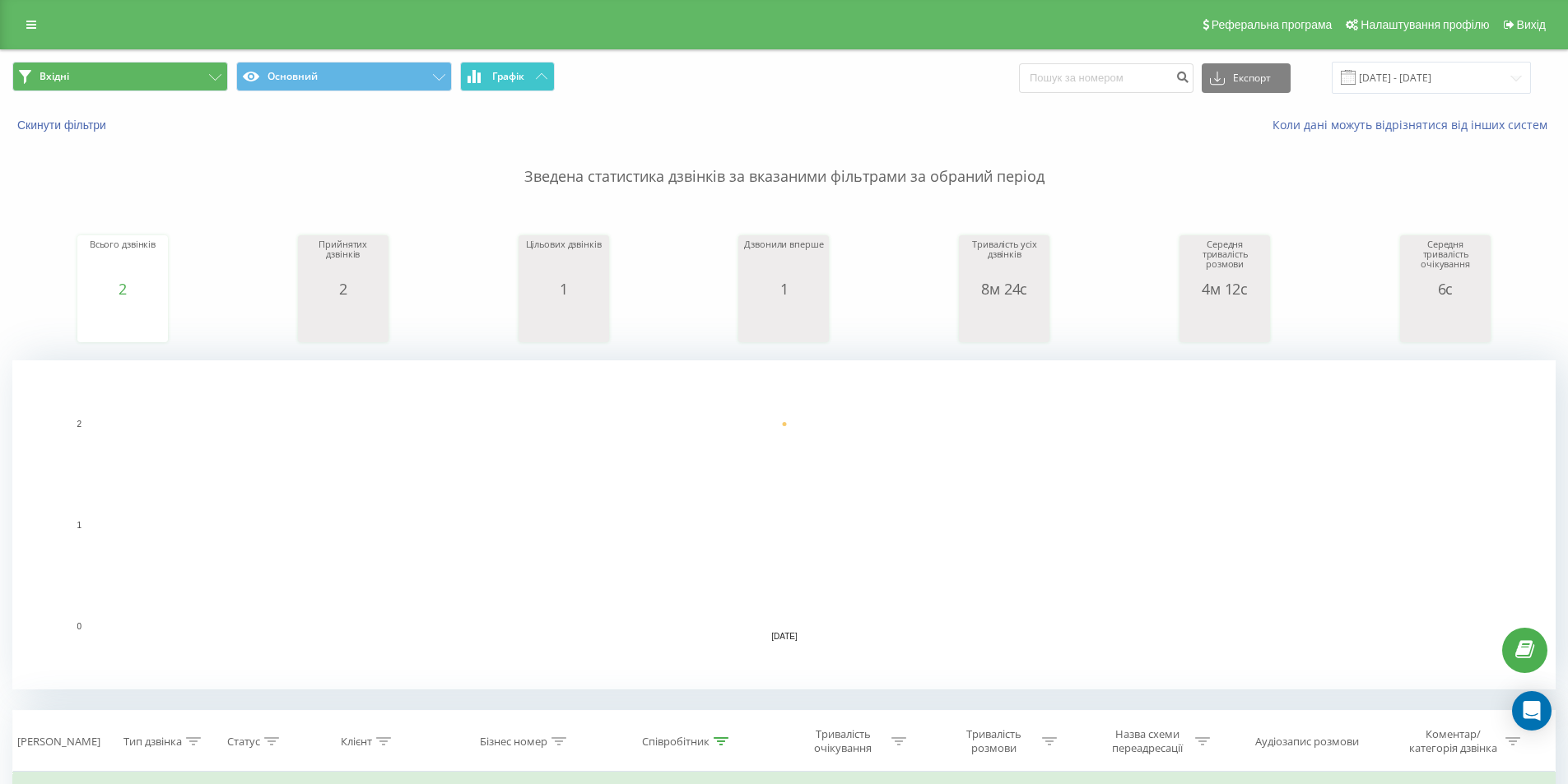
click at [515, 81] on span "Графік" at bounding box center [508, 77] width 32 height 11
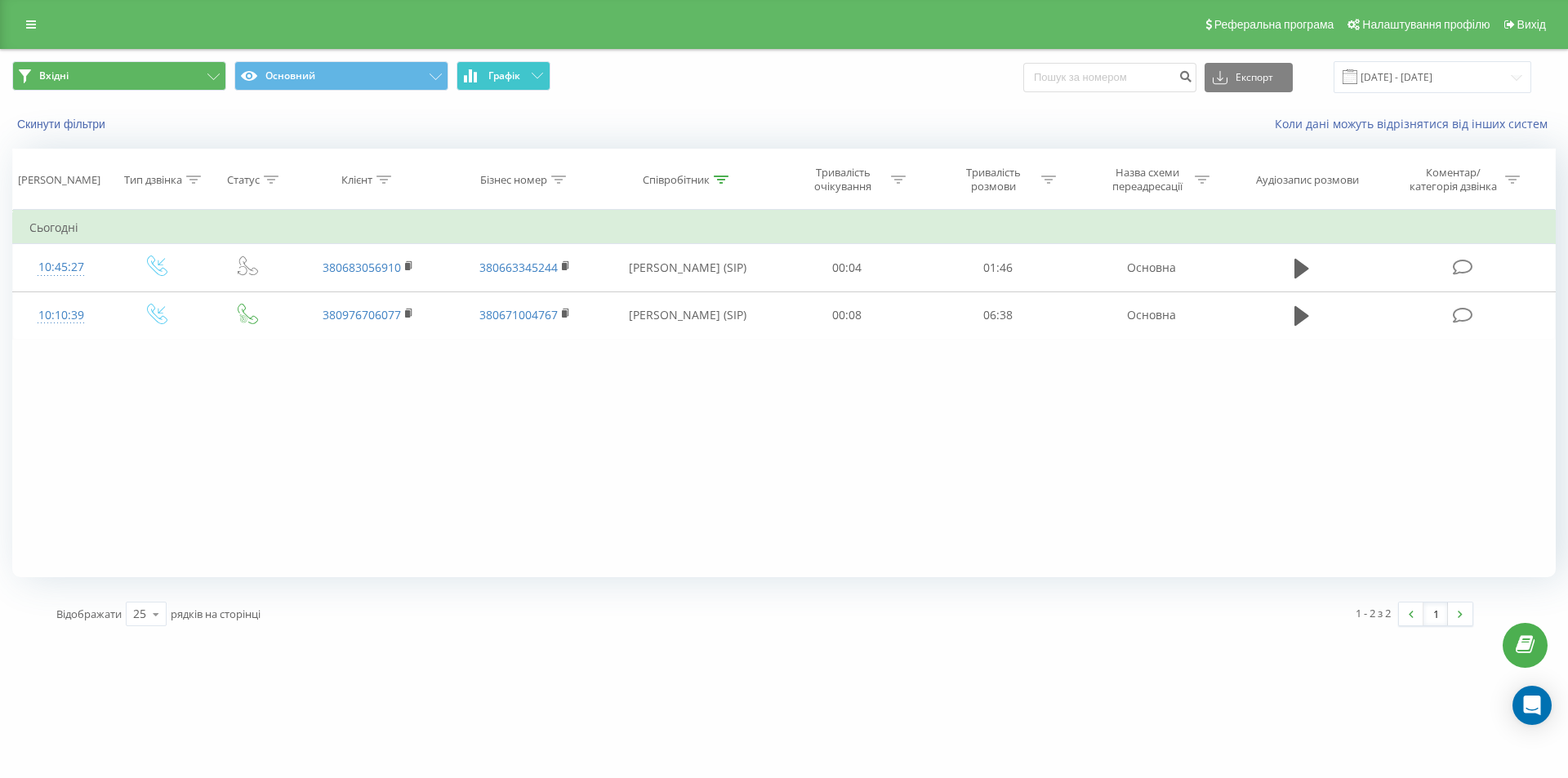
click at [504, 81] on span "Графік" at bounding box center [505, 76] width 32 height 11
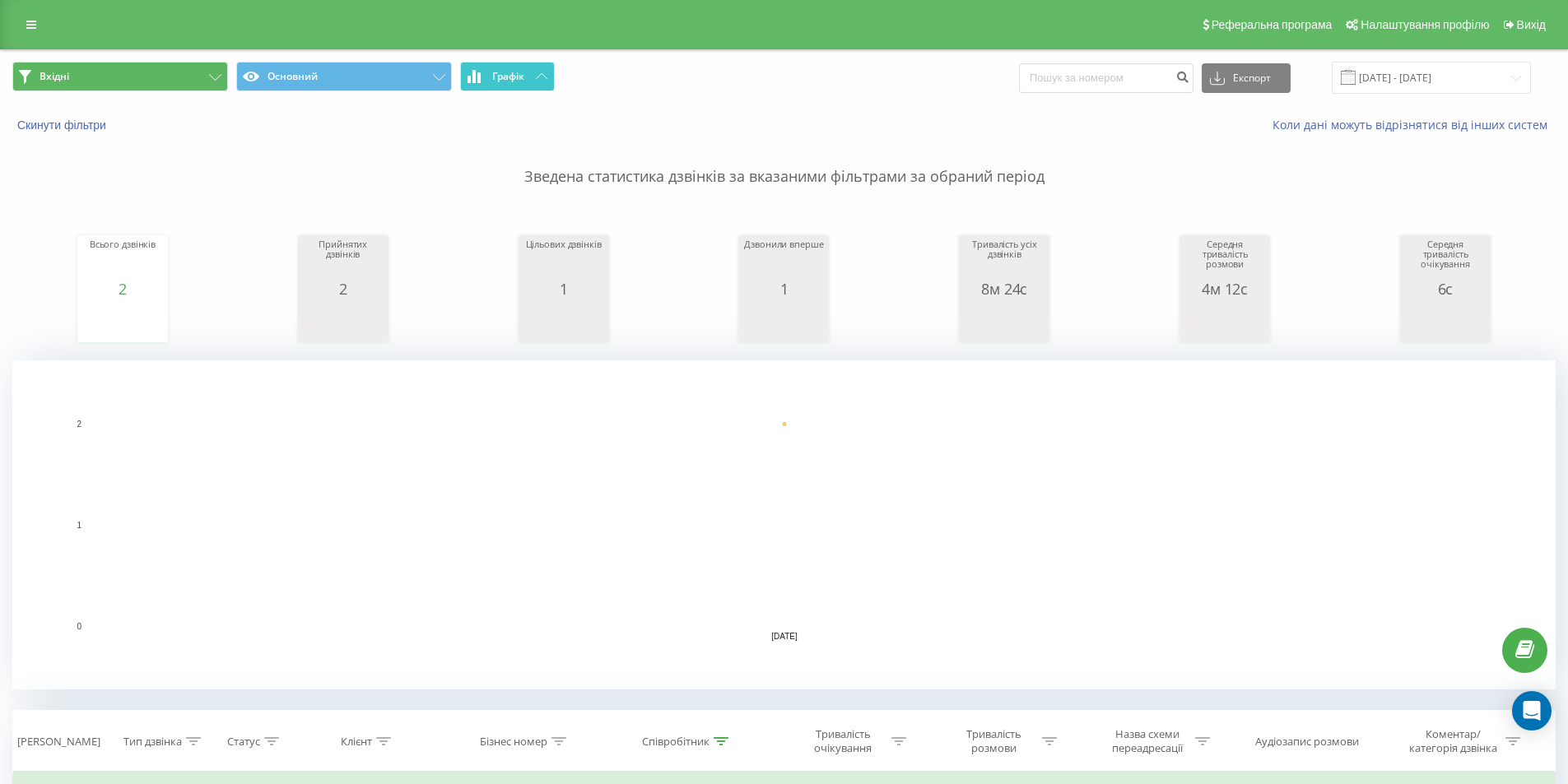
click at [508, 81] on span "Графік" at bounding box center [508, 77] width 32 height 11
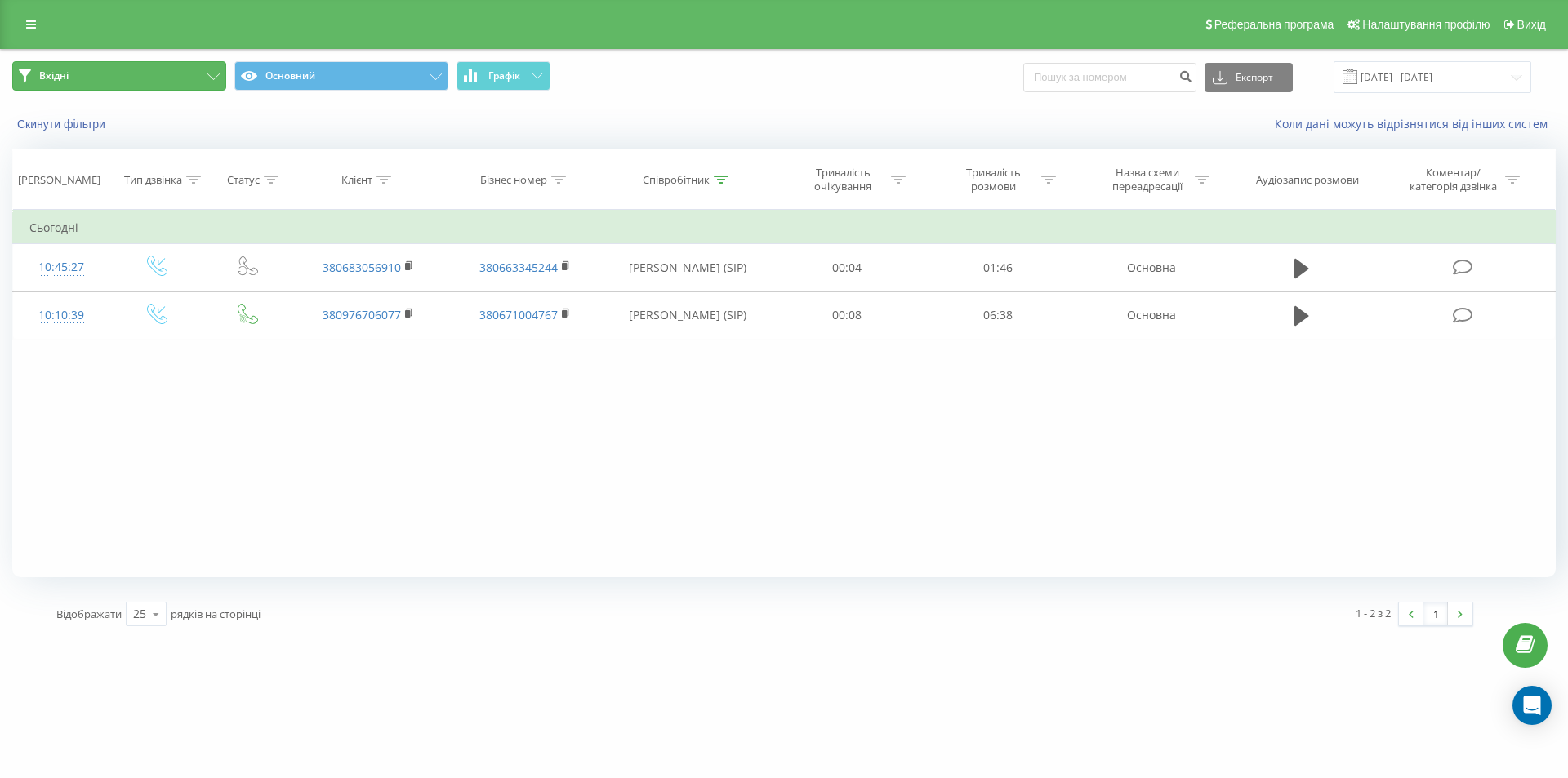
click at [116, 71] on button "Вхідні" at bounding box center [119, 75] width 214 height 29
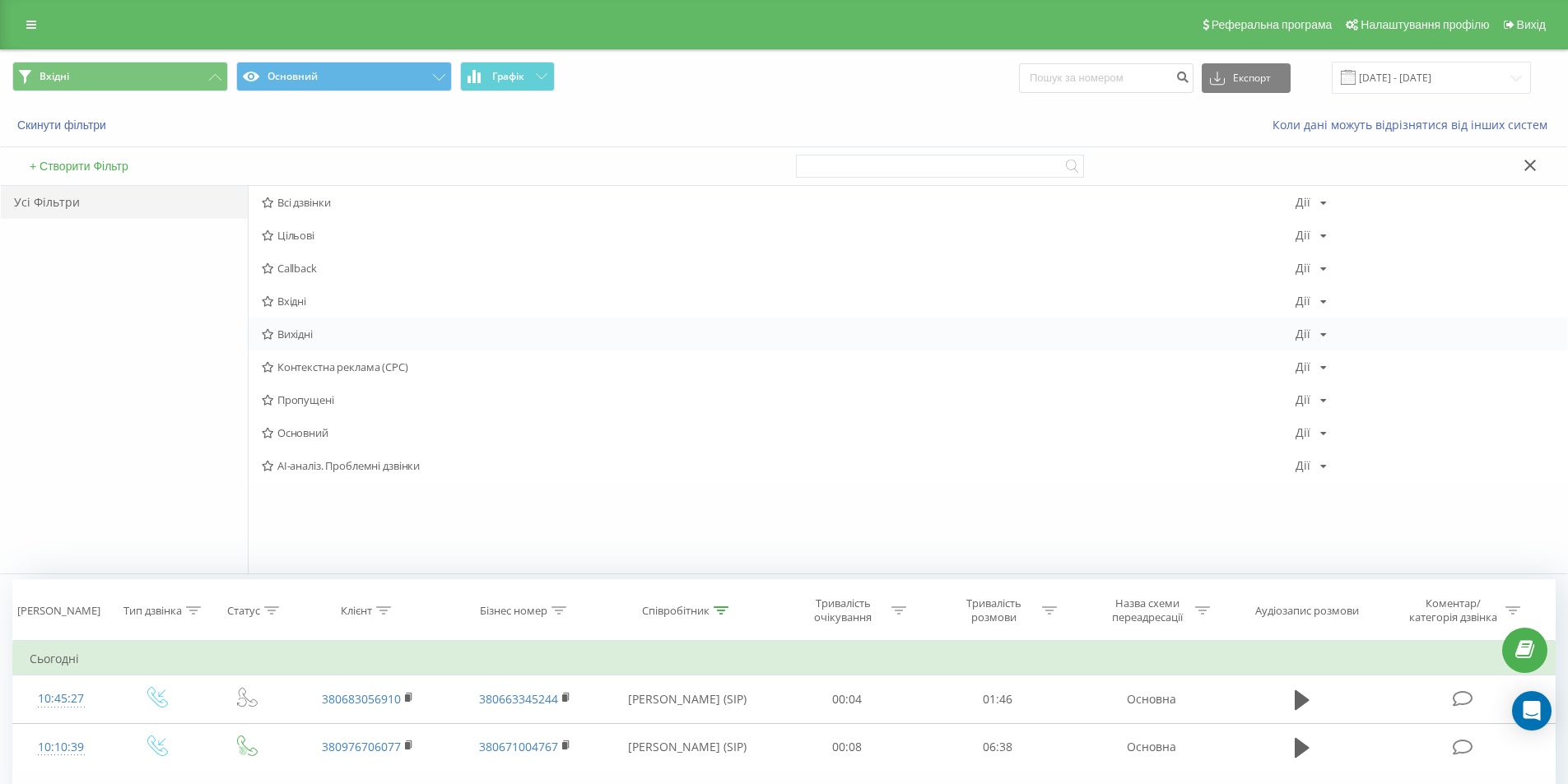
click at [309, 328] on span "Вихідні" at bounding box center [779, 333] width 1034 height 11
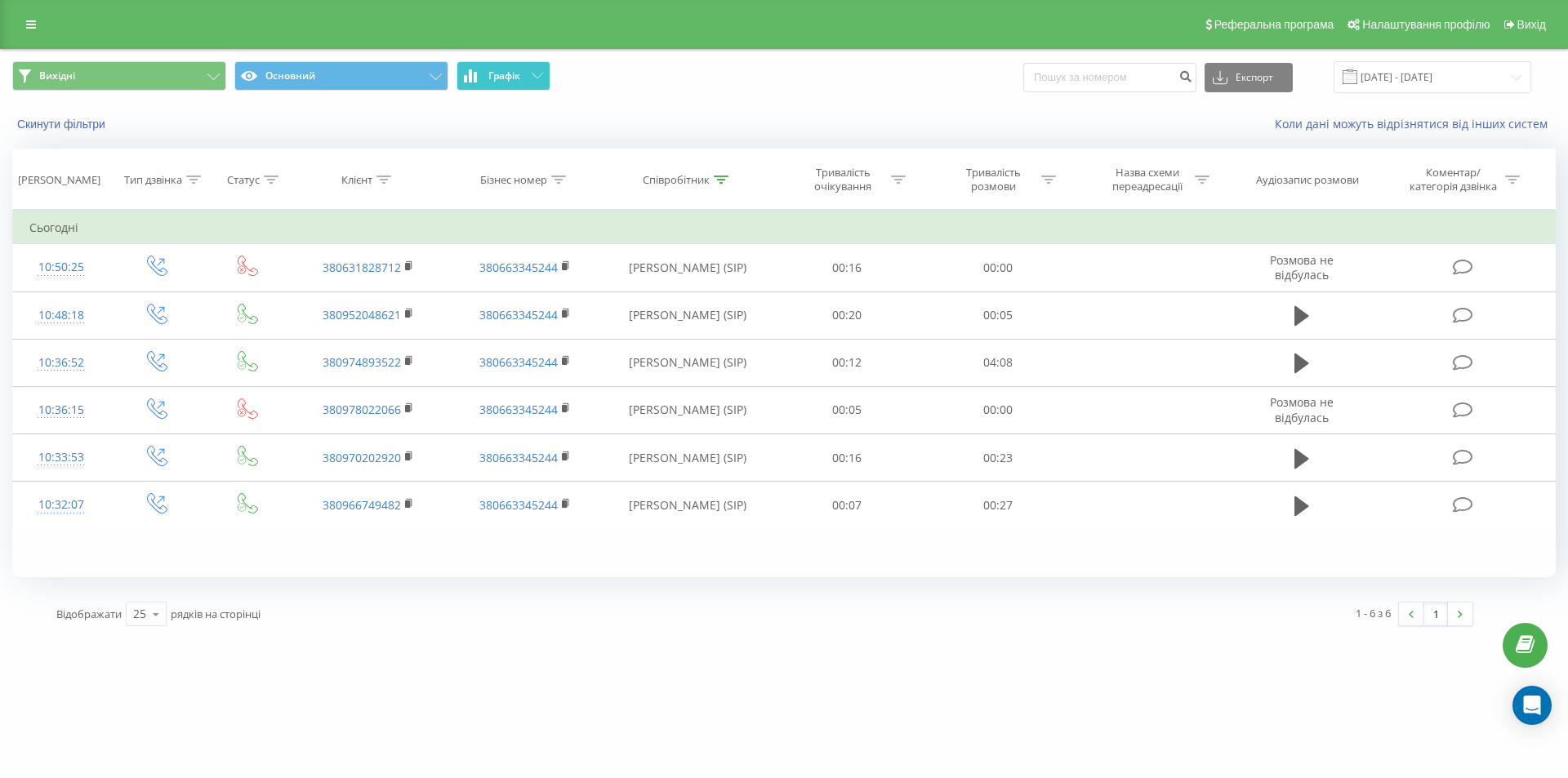
click at [530, 82] on button "Графік" at bounding box center [504, 75] width 94 height 29
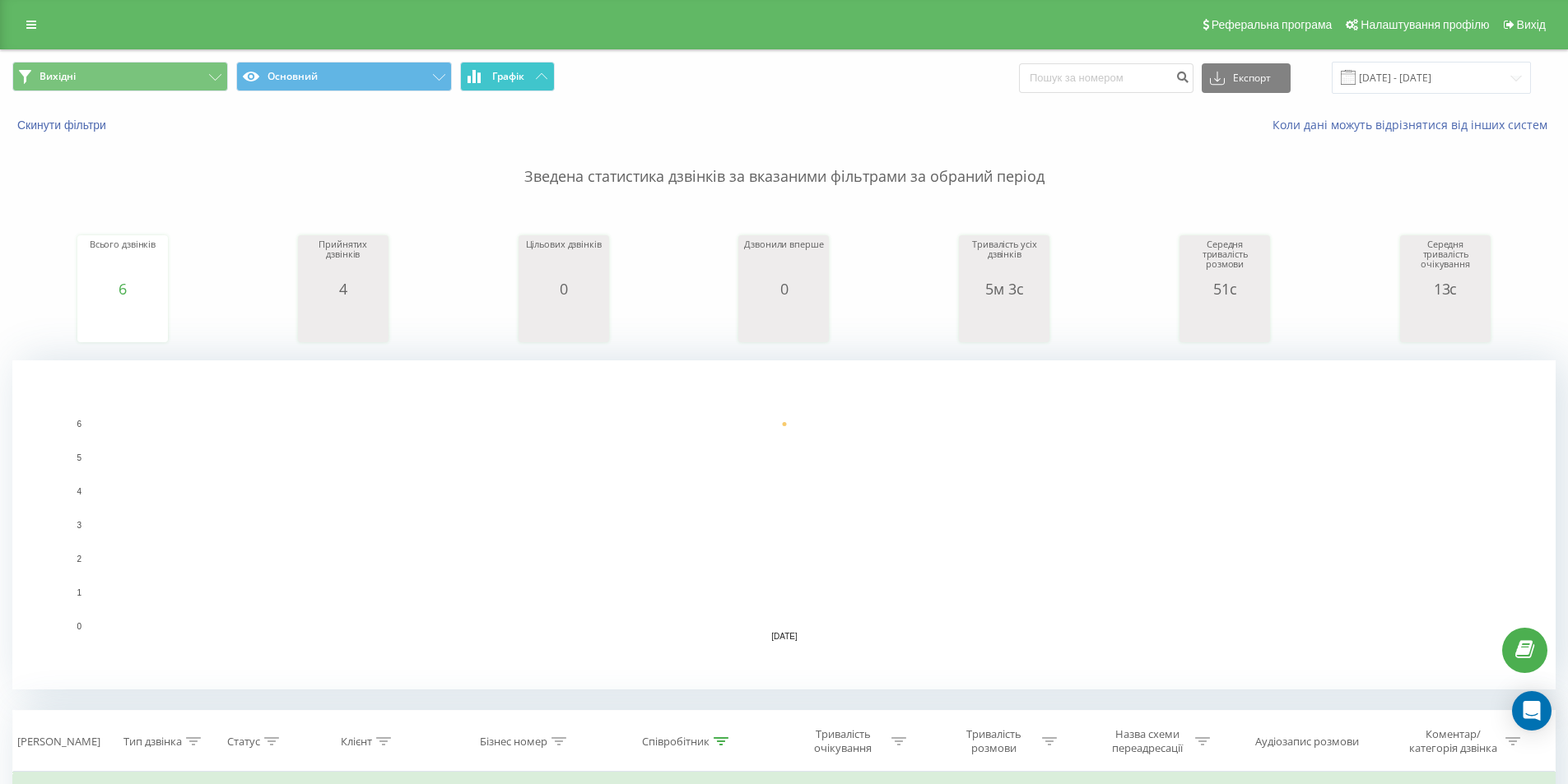
click at [534, 83] on button "Графік" at bounding box center [508, 76] width 95 height 29
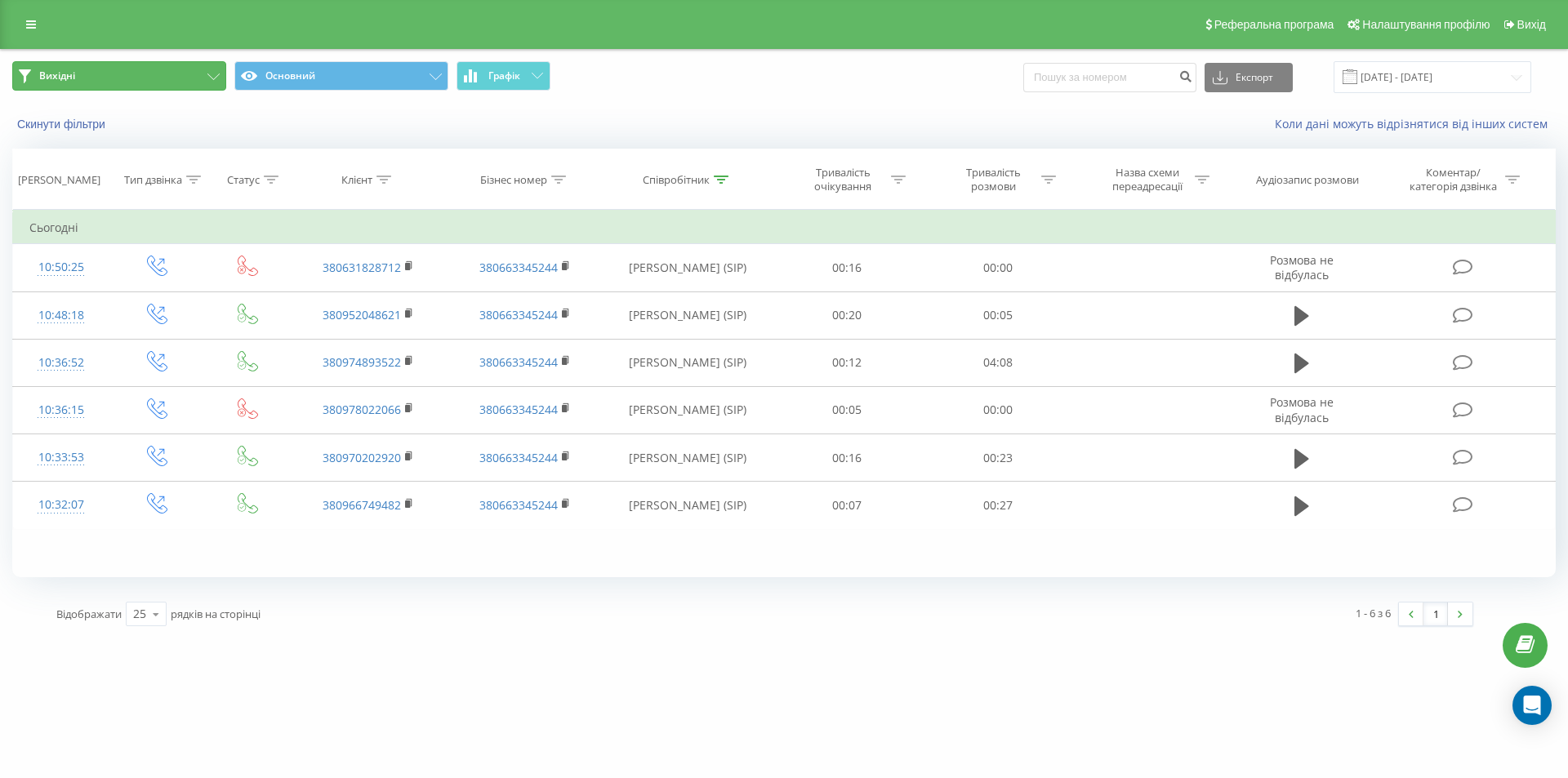
click at [173, 82] on button "Вихідні" at bounding box center [119, 75] width 214 height 29
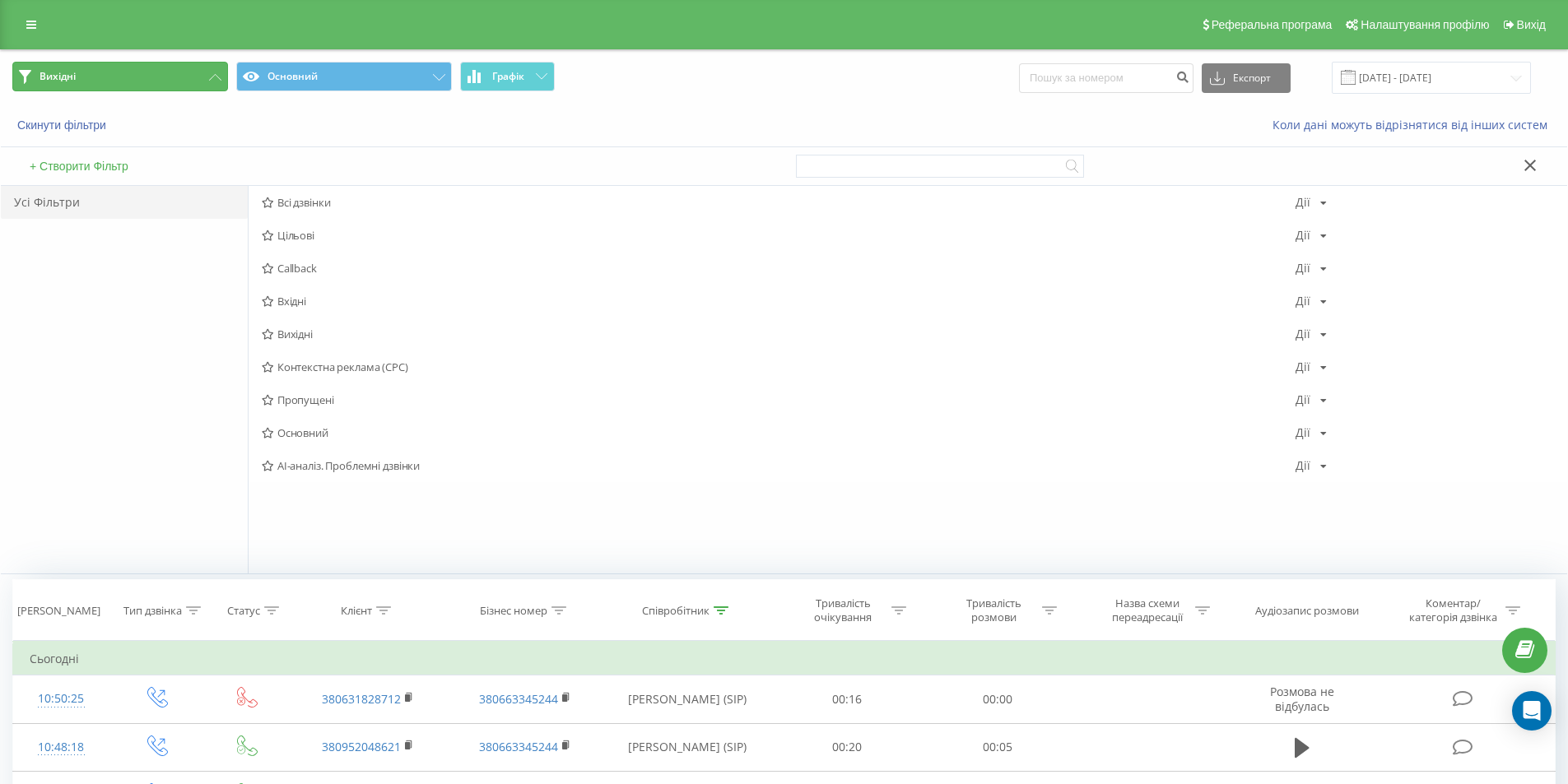
click at [177, 80] on button "Вихідні" at bounding box center [120, 76] width 215 height 29
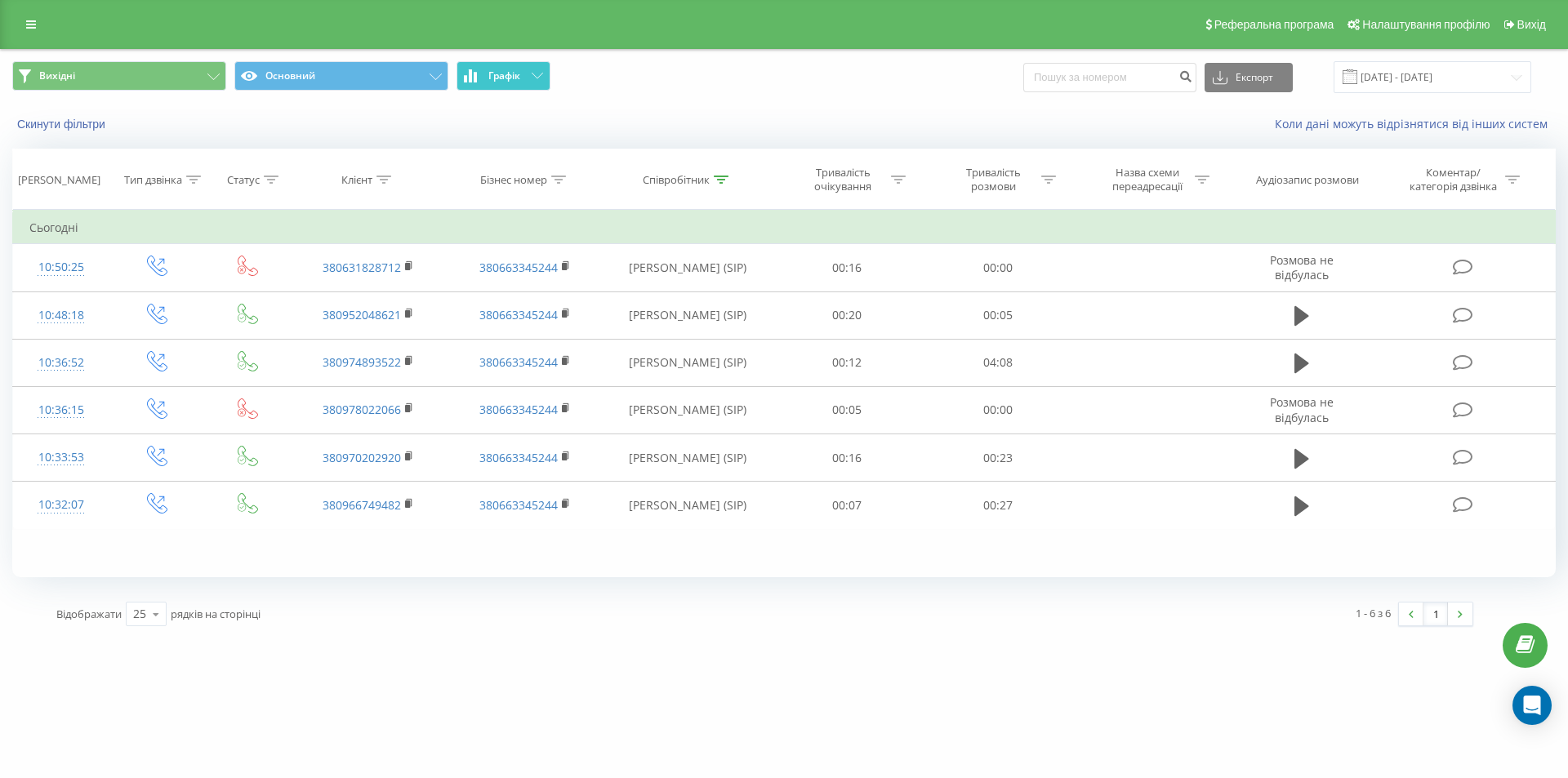
click at [508, 83] on button "Графік" at bounding box center [504, 75] width 94 height 29
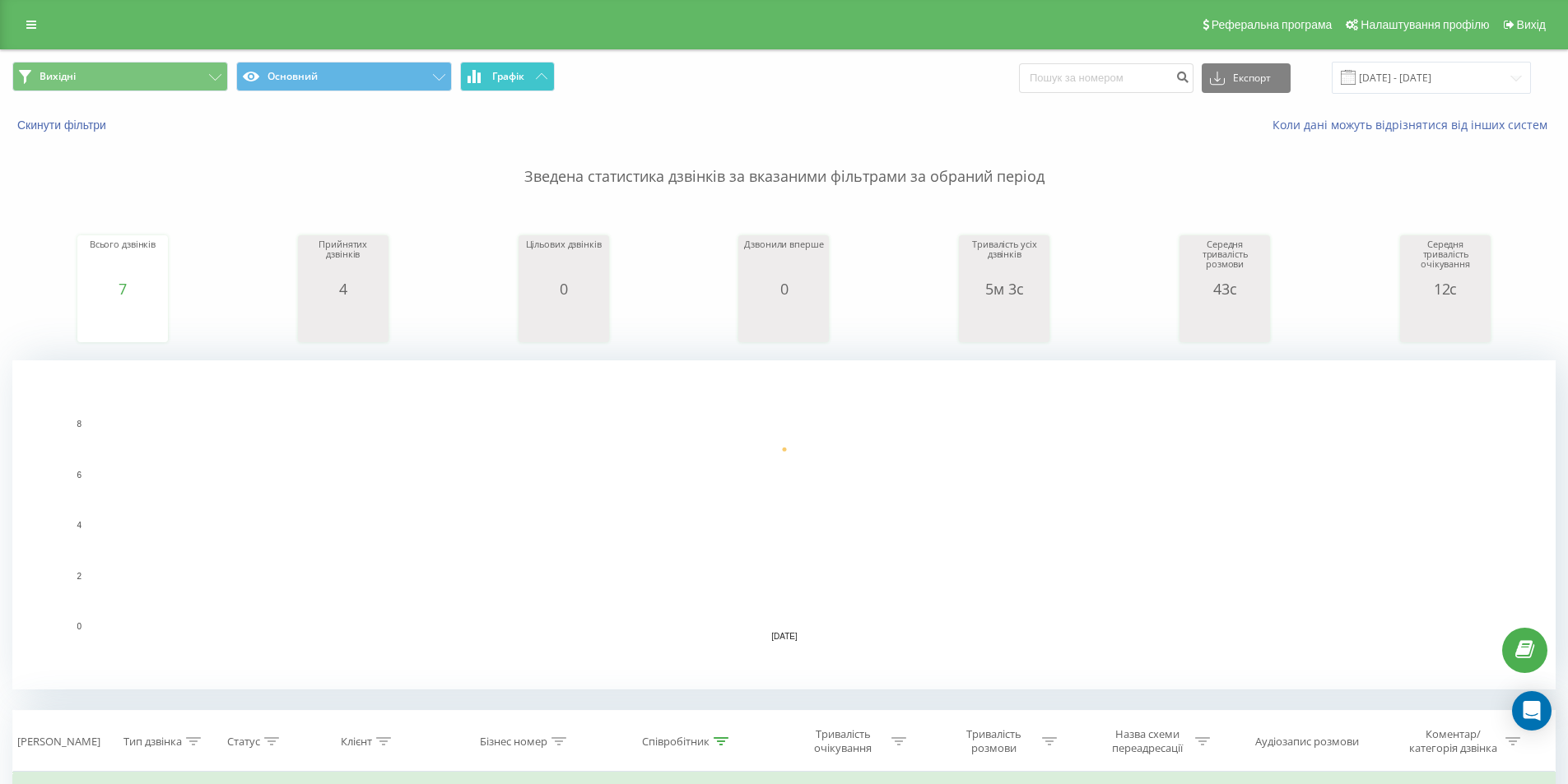
click at [527, 76] on button "Графік" at bounding box center [508, 76] width 95 height 29
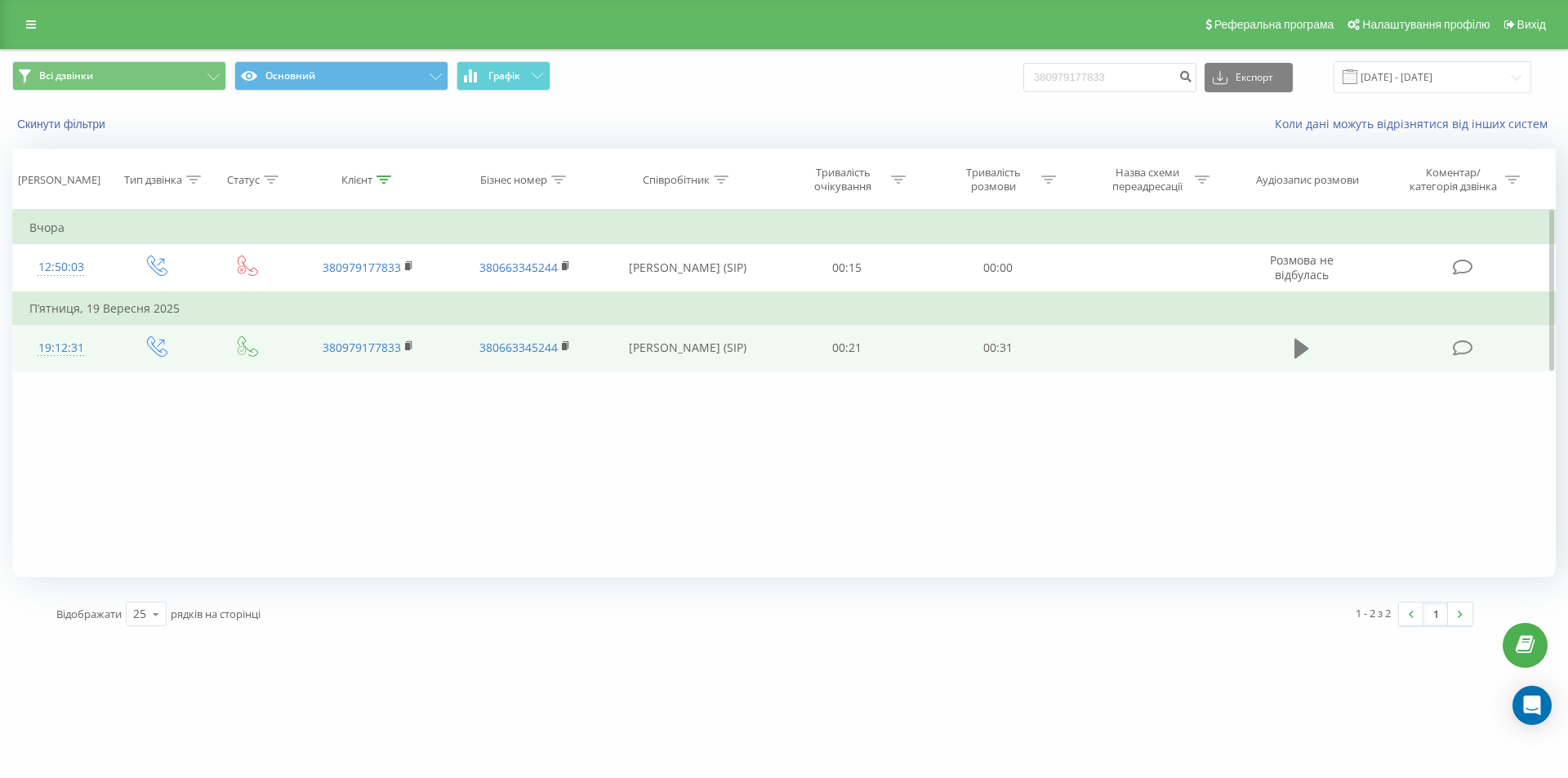
click at [1295, 351] on icon at bounding box center [1302, 348] width 15 height 20
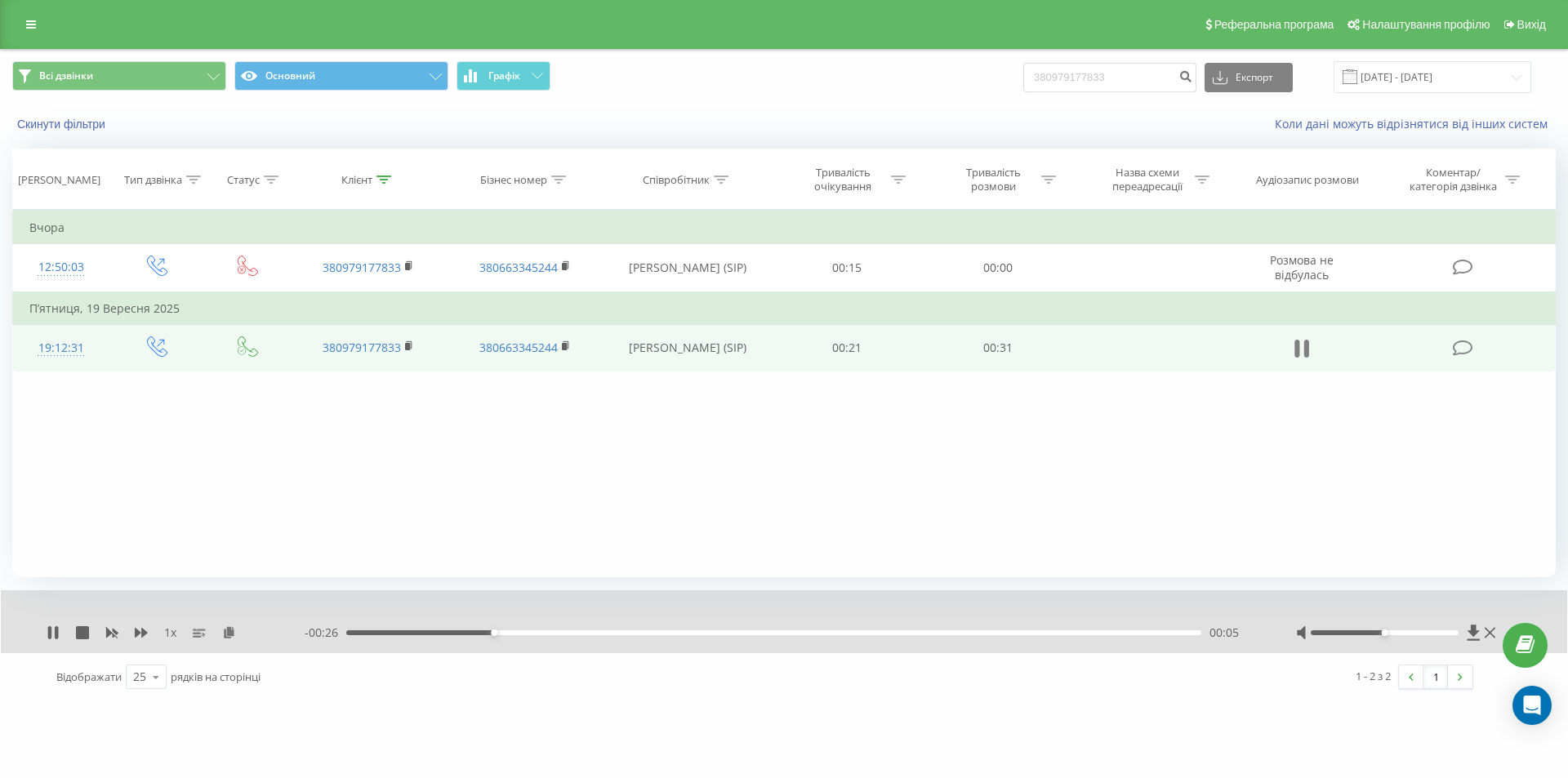
click at [1301, 352] on icon at bounding box center [1302, 349] width 15 height 22
click at [53, 632] on icon at bounding box center [53, 633] width 9 height 13
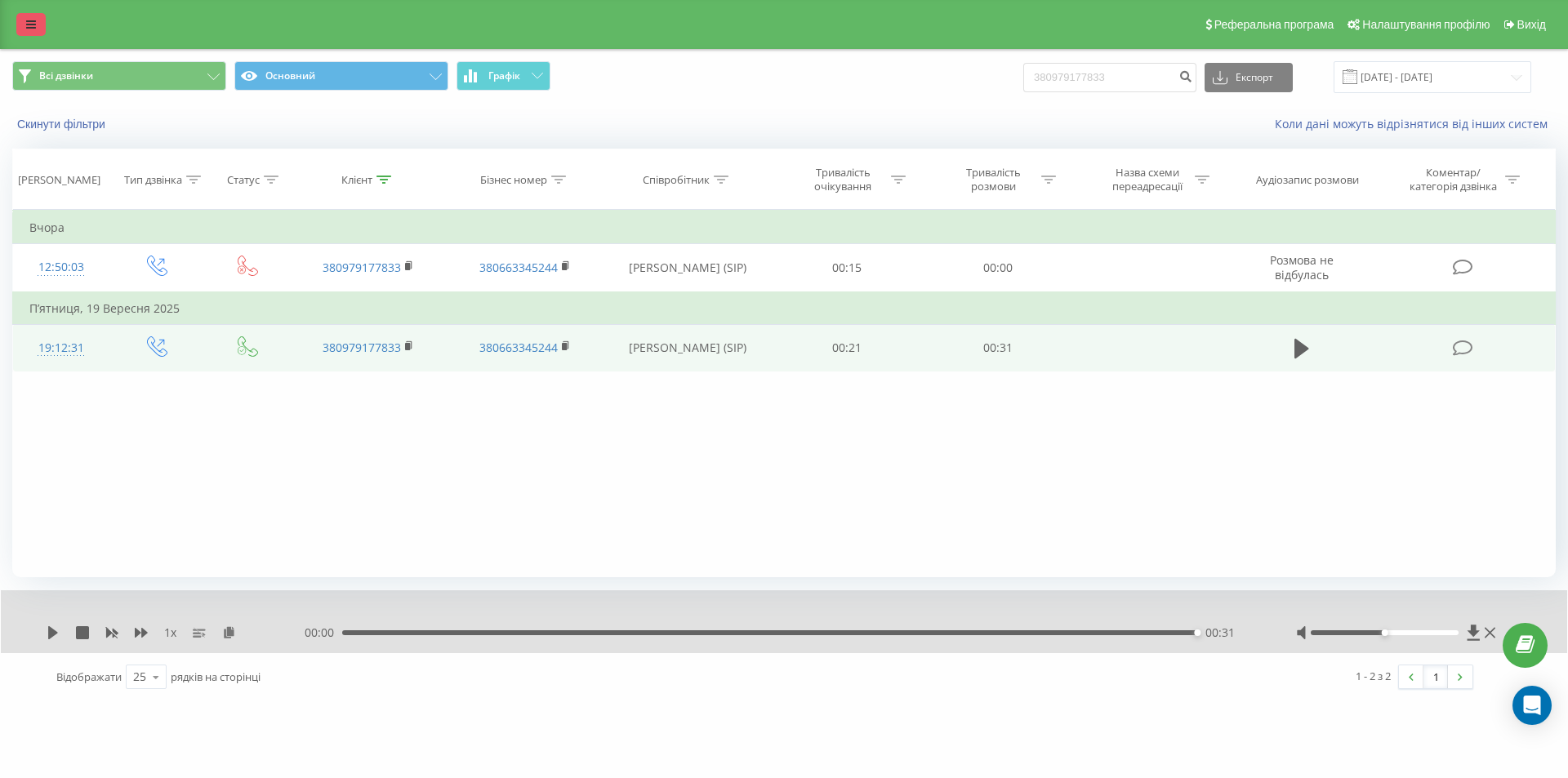
click at [34, 17] on link at bounding box center [30, 24] width 29 height 22
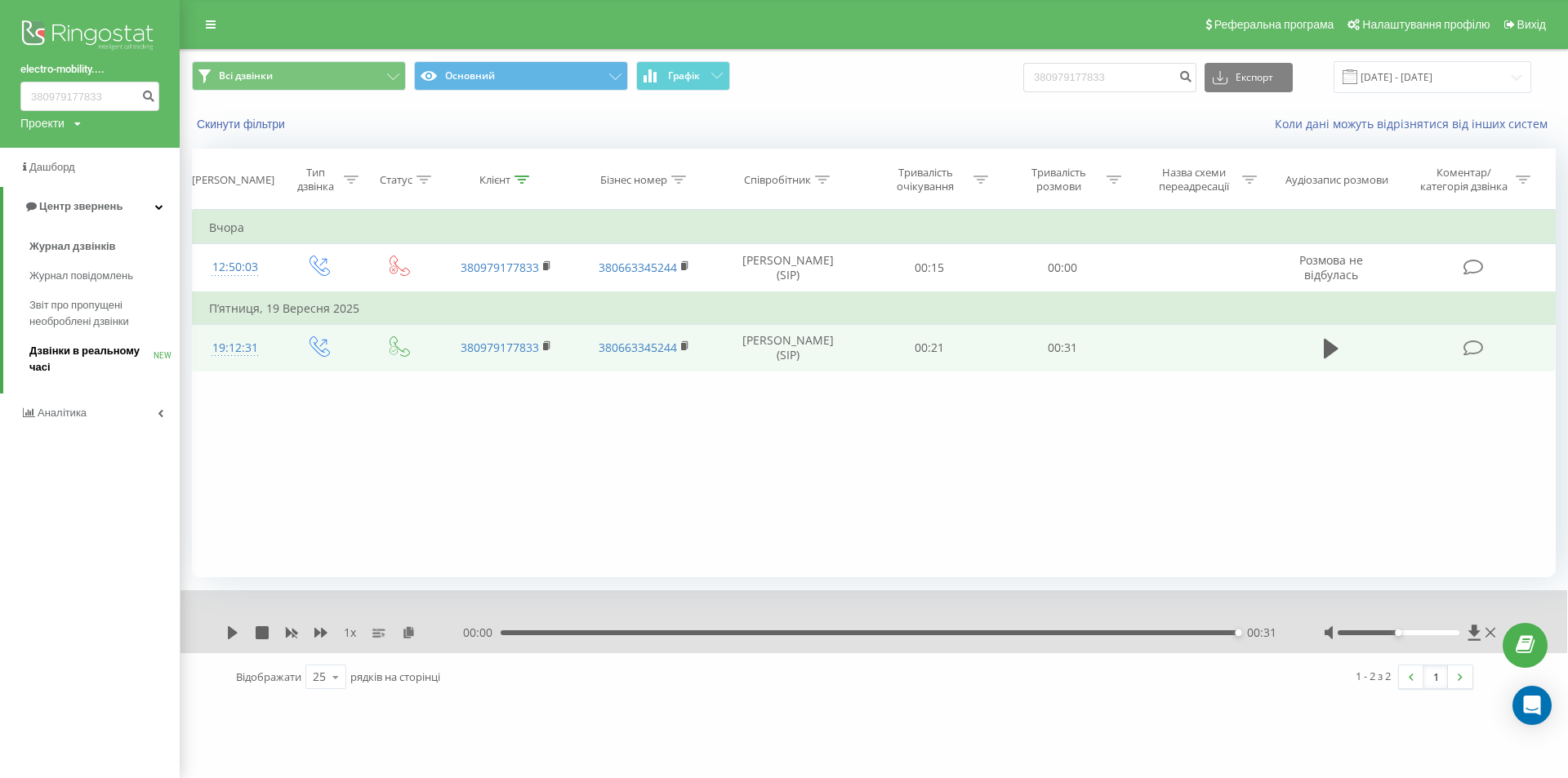
click at [116, 362] on span "Дзвінки в реальному часі" at bounding box center [91, 359] width 124 height 33
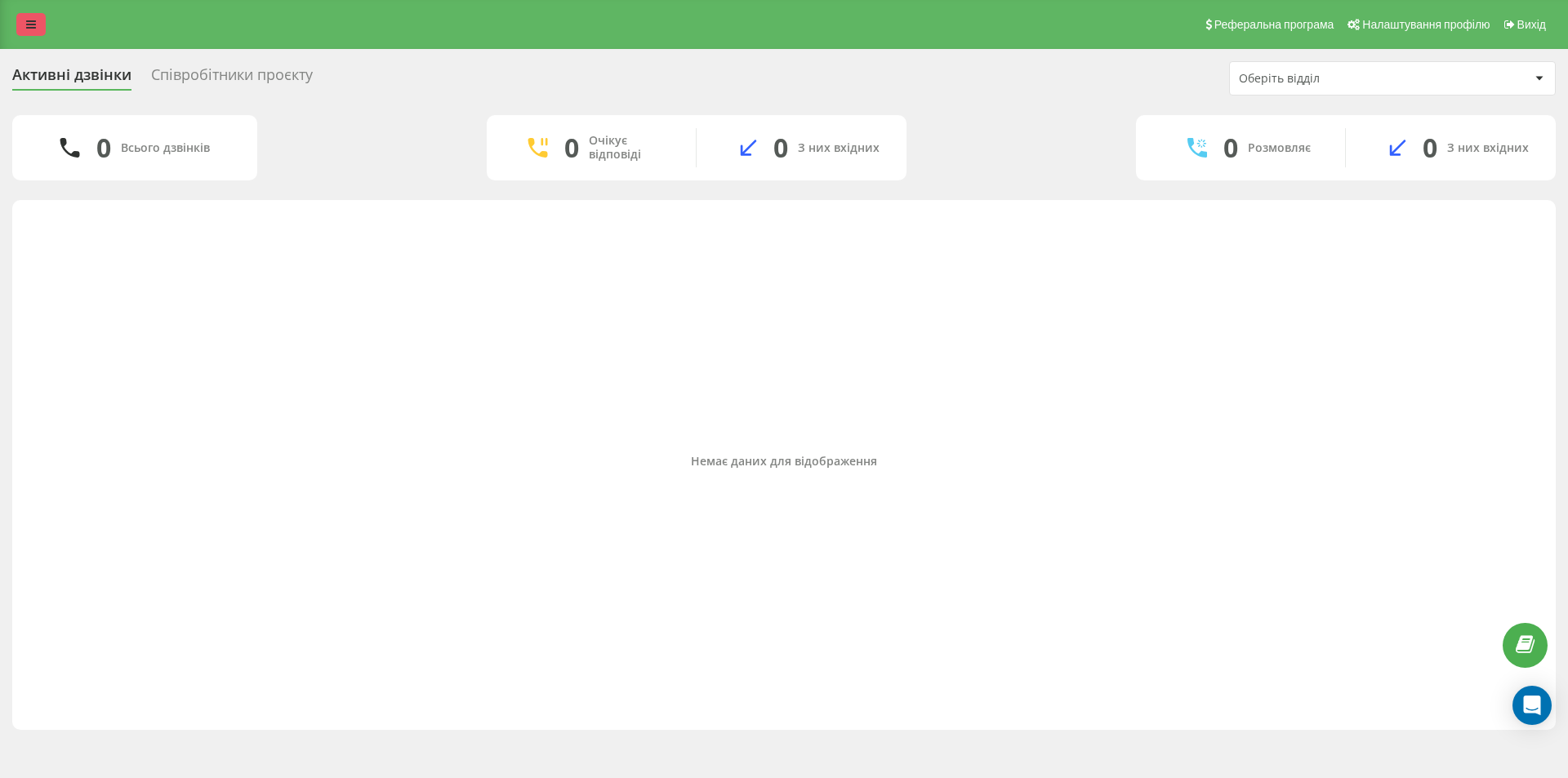
click at [29, 23] on icon at bounding box center [31, 24] width 9 height 11
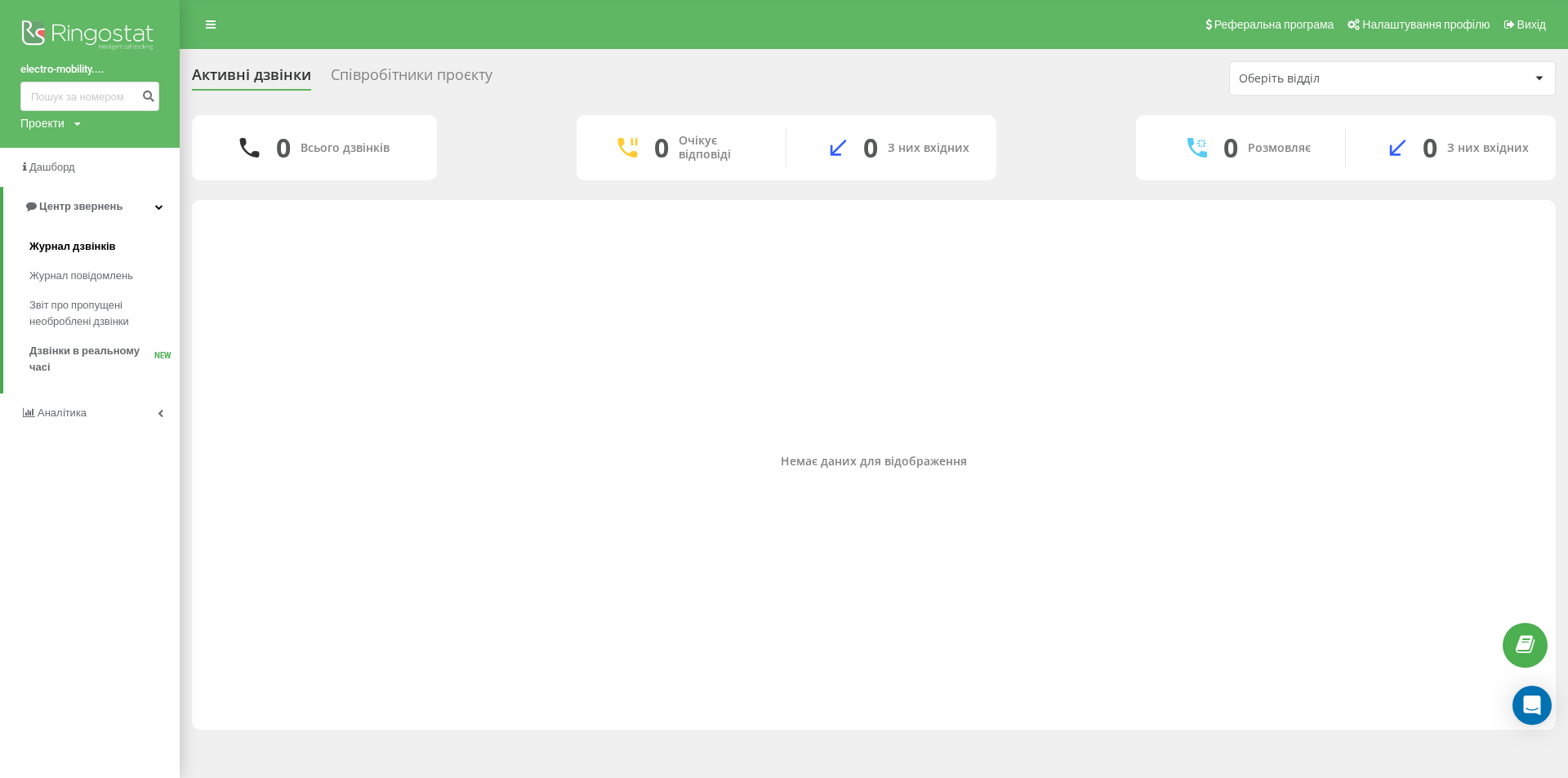
click at [106, 236] on link "Журнал дзвінків" at bounding box center [104, 246] width 150 height 29
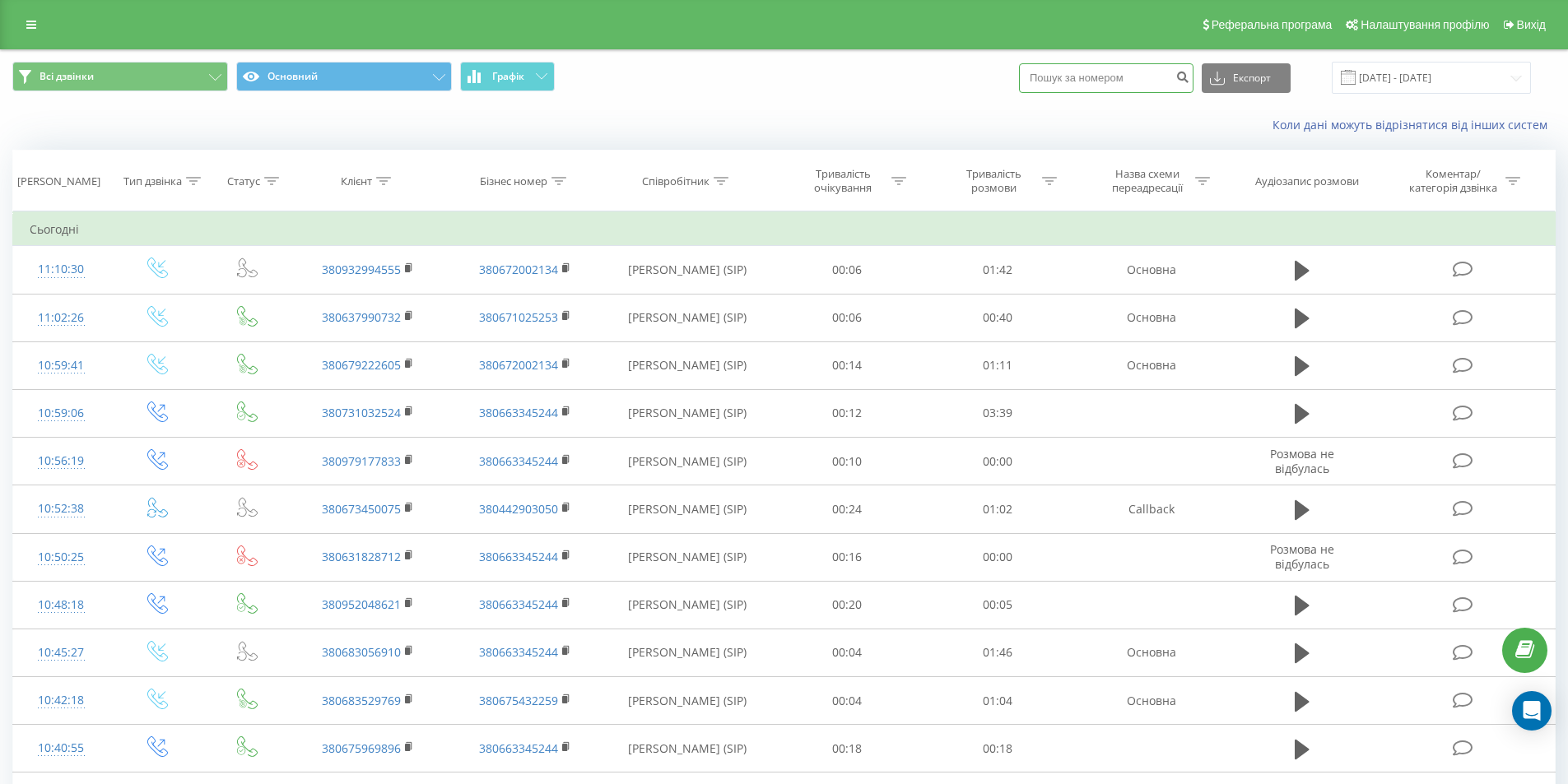
click at [1129, 84] on input at bounding box center [1106, 77] width 175 height 29
paste input "380981153417"
type input "380981153417"
click at [1189, 78] on icon "submit" at bounding box center [1181, 75] width 14 height 9
